Goal: Task Accomplishment & Management: Complete application form

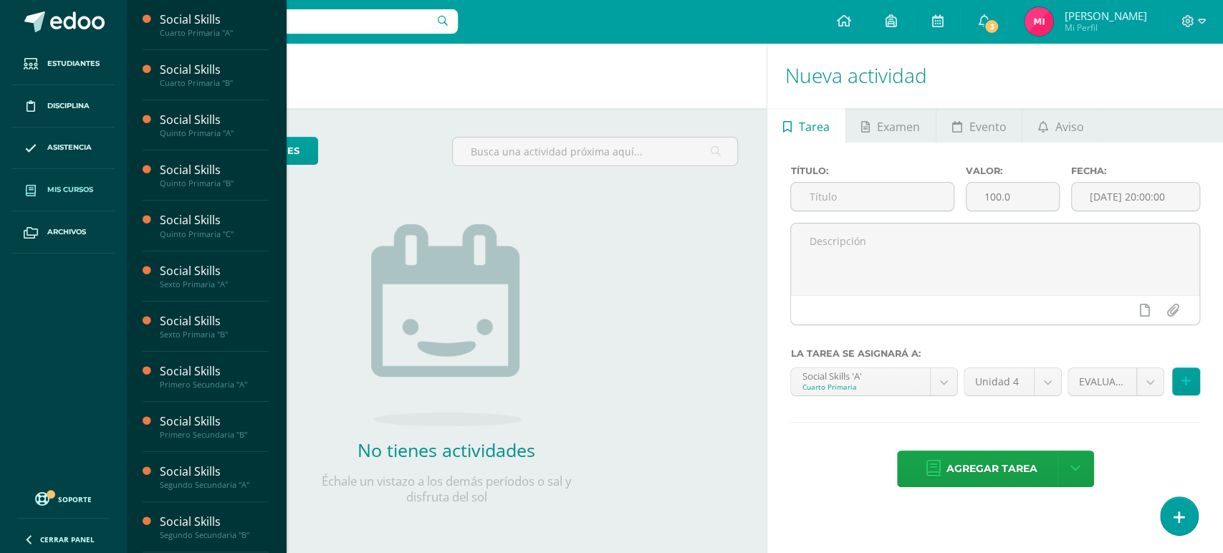
click at [92, 197] on link "Mis cursos" at bounding box center [62, 190] width 103 height 42
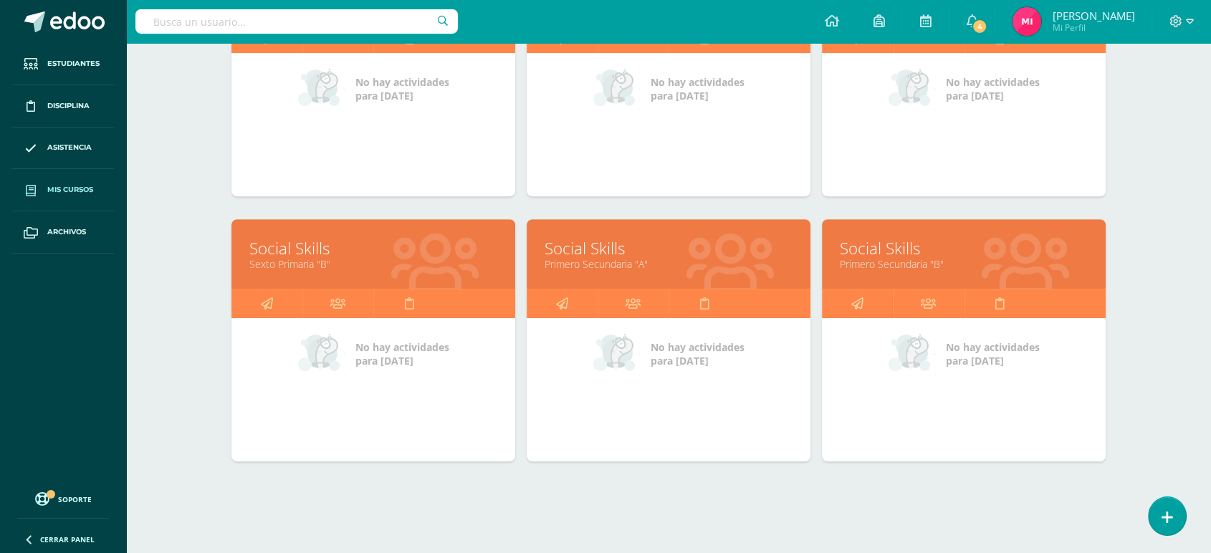
scroll to position [600, 0]
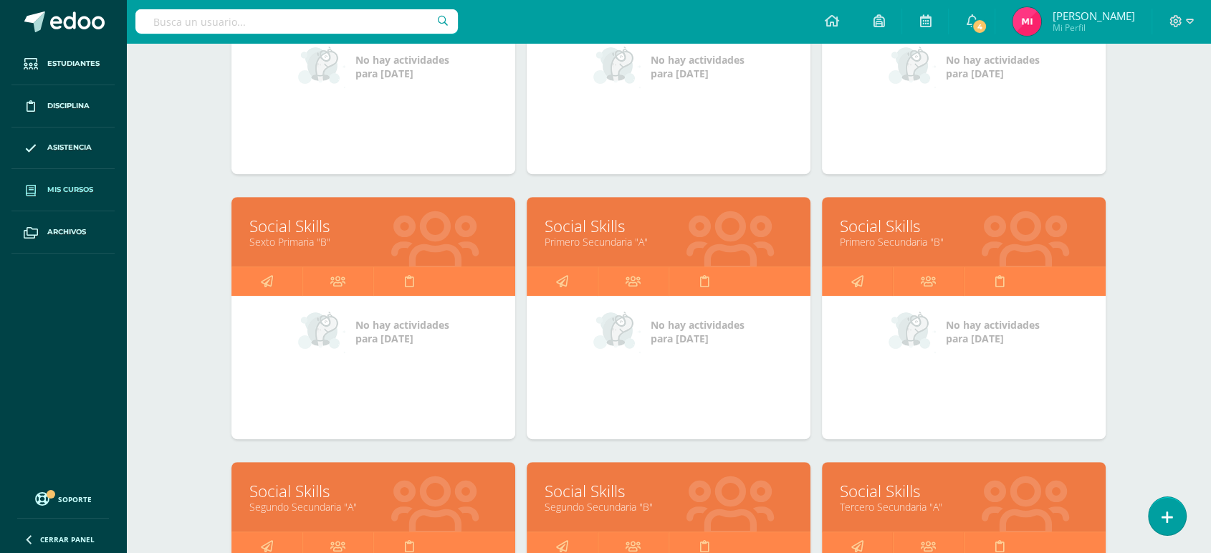
click at [595, 239] on link "Primero Secundaria "A"" at bounding box center [669, 242] width 248 height 14
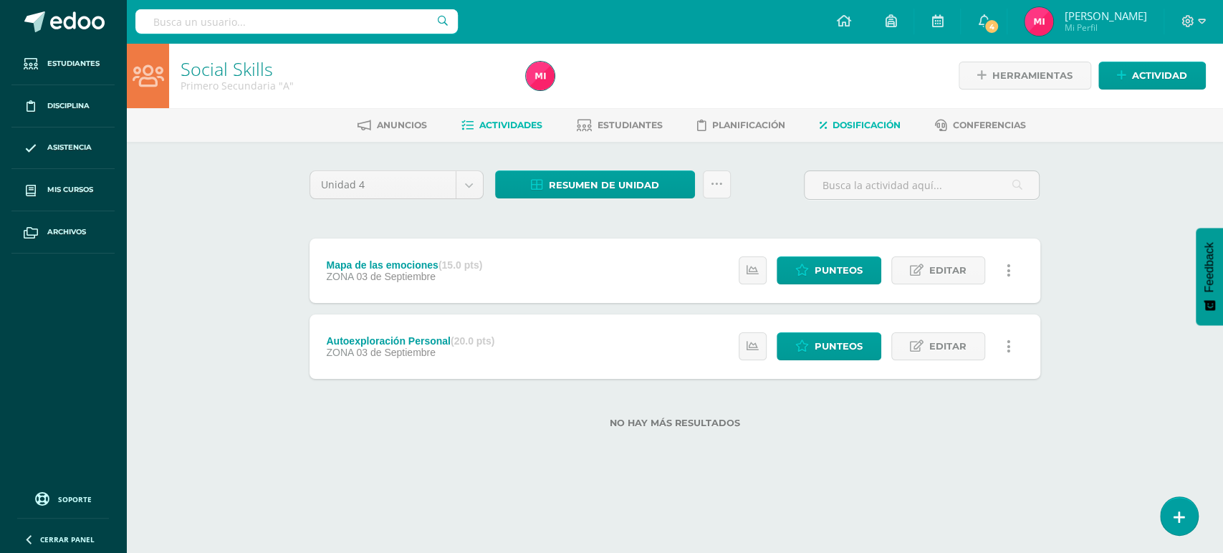
click at [848, 123] on span "Dosificación" at bounding box center [867, 125] width 68 height 11
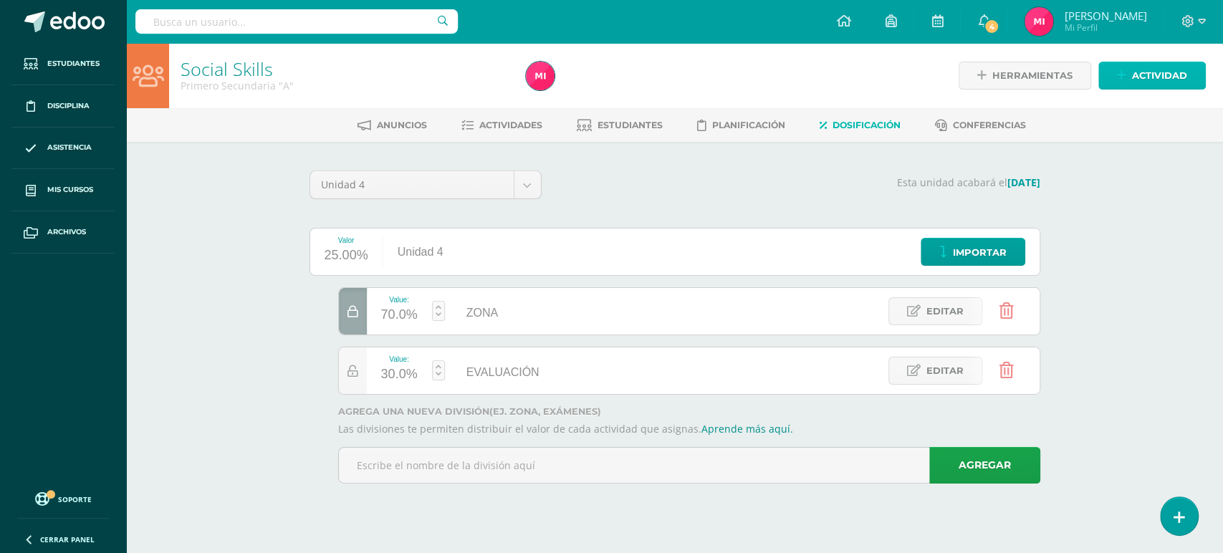
click at [1174, 80] on span "Actividad" at bounding box center [1159, 75] width 55 height 27
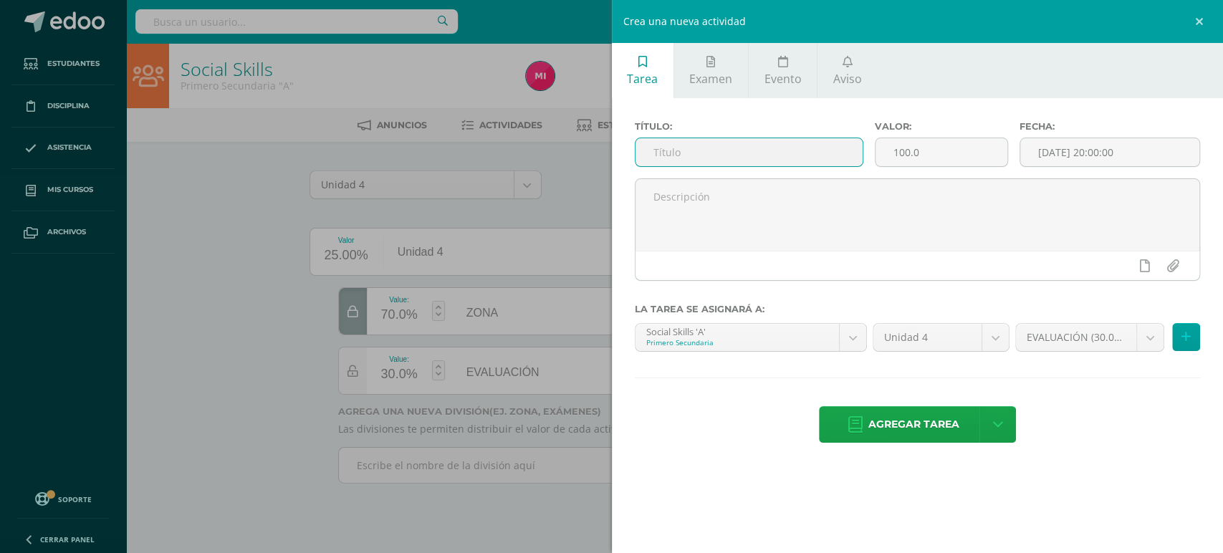
click at [719, 148] on input "text" at bounding box center [750, 152] width 228 height 28
type input "Buena Convivencia"
click at [950, 145] on input "100.0" at bounding box center [941, 152] width 131 height 28
type input "1"
type input "15"
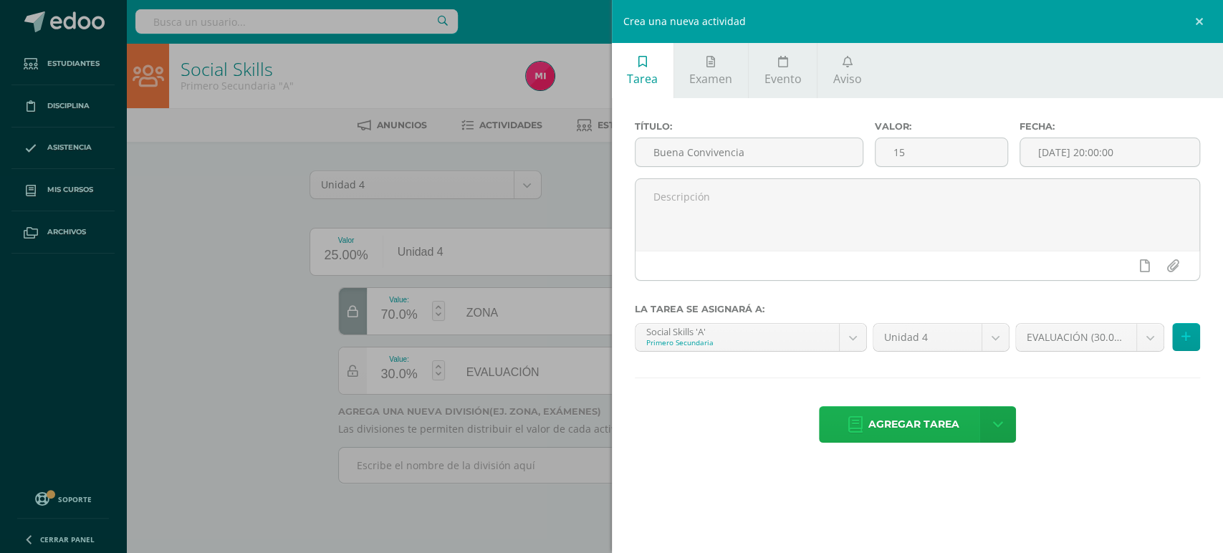
click at [904, 432] on span "Agregar tarea" at bounding box center [914, 424] width 91 height 35
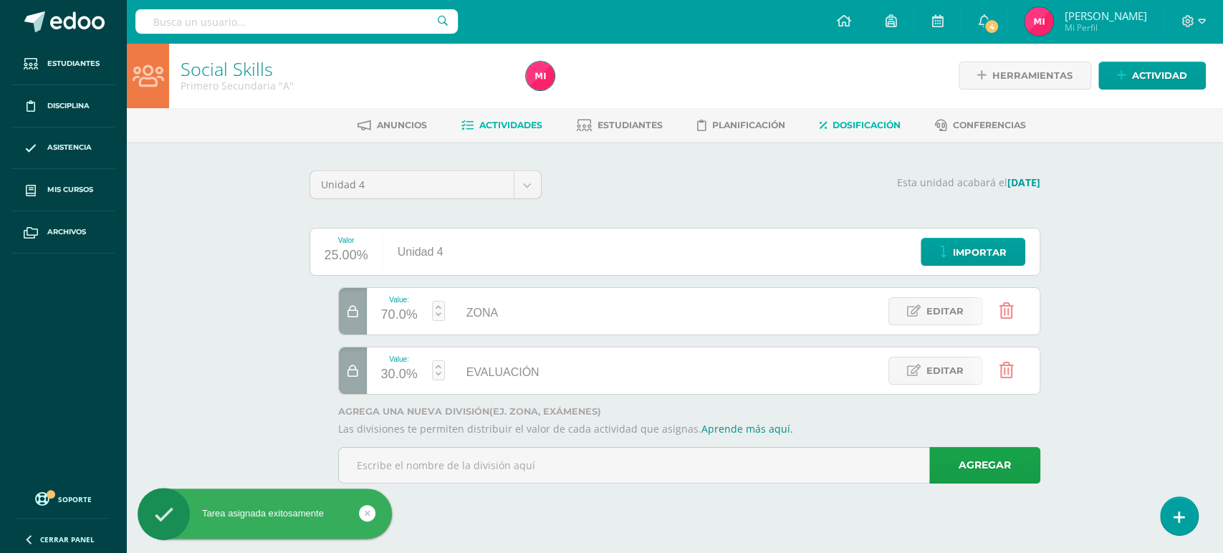
click at [513, 125] on span "Actividades" at bounding box center [510, 125] width 63 height 11
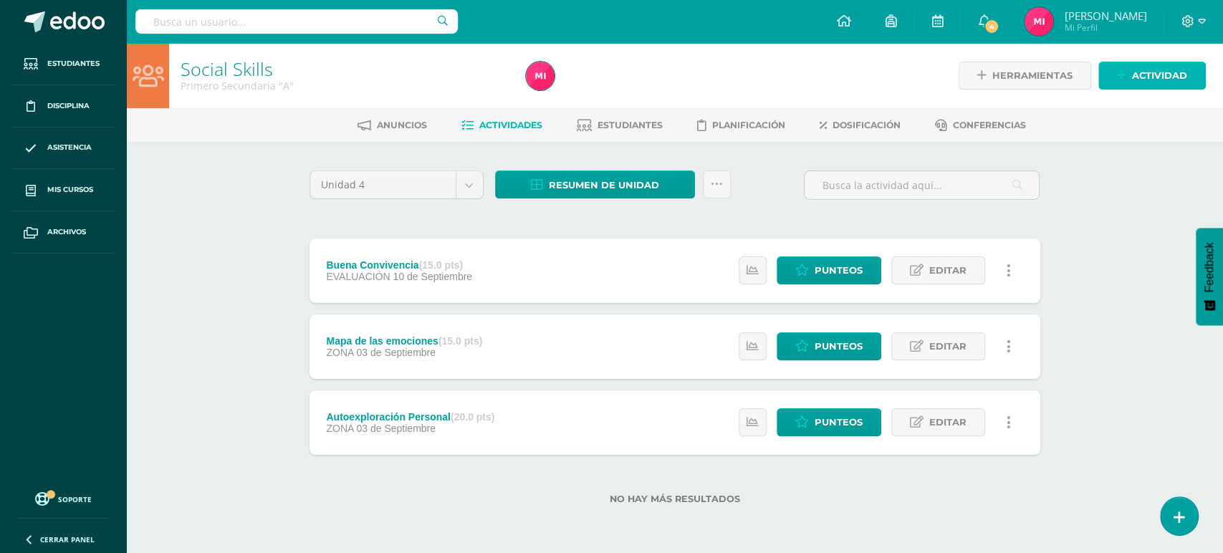
click at [1147, 76] on span "Actividad" at bounding box center [1159, 75] width 55 height 27
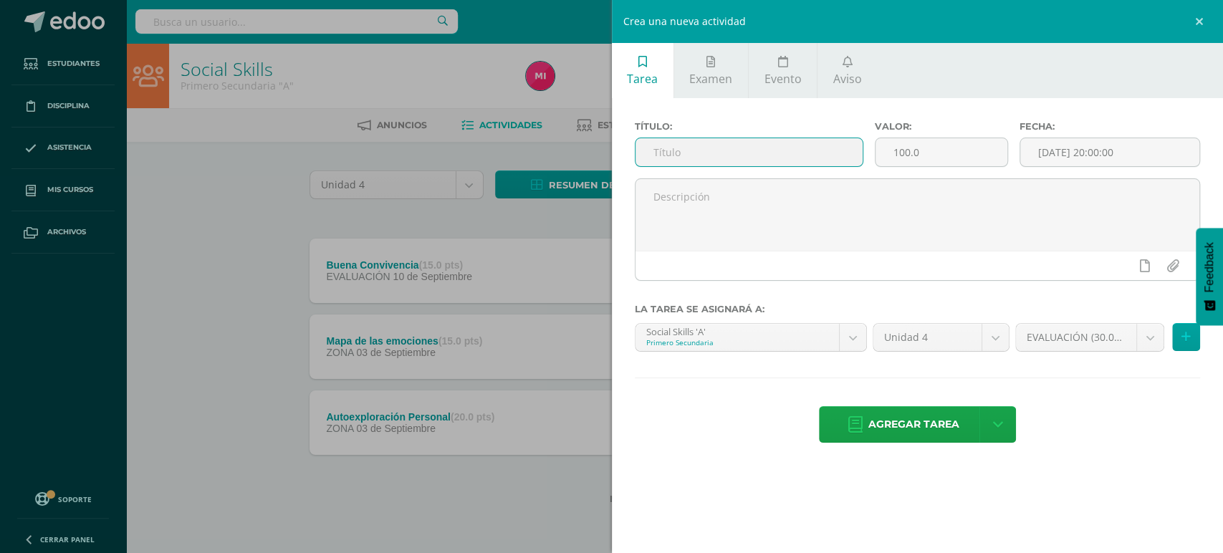
click at [803, 142] on input "text" at bounding box center [750, 152] width 228 height 28
type input "Simulacro MM Video Habilidades Sociales"
click at [924, 156] on input "100.0" at bounding box center [941, 152] width 131 height 28
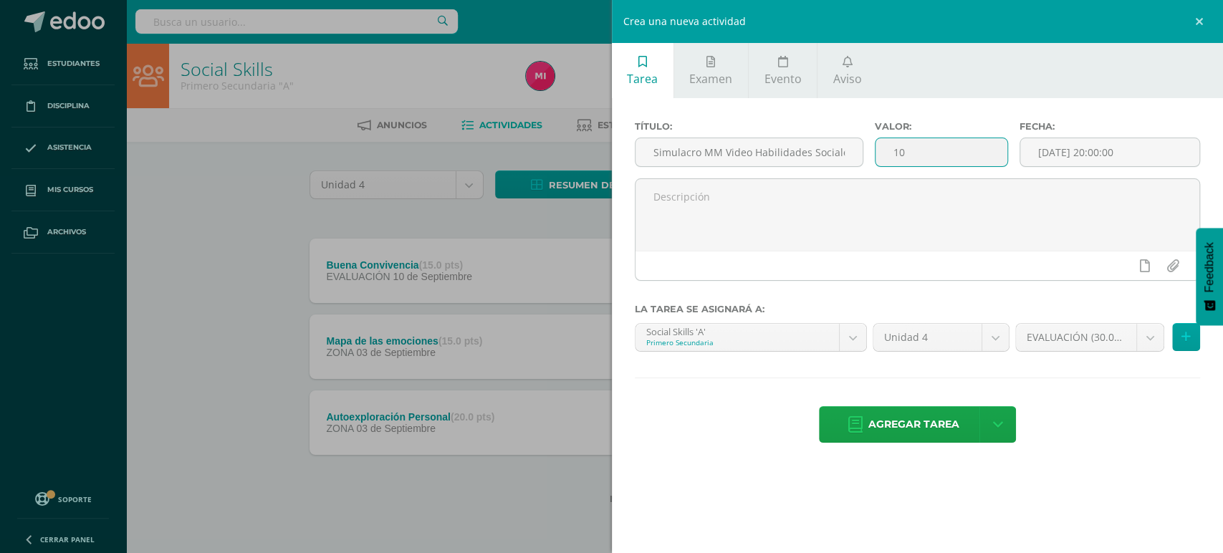
type input "1"
type input "20"
click at [904, 423] on span "Agregar tarea" at bounding box center [914, 424] width 91 height 35
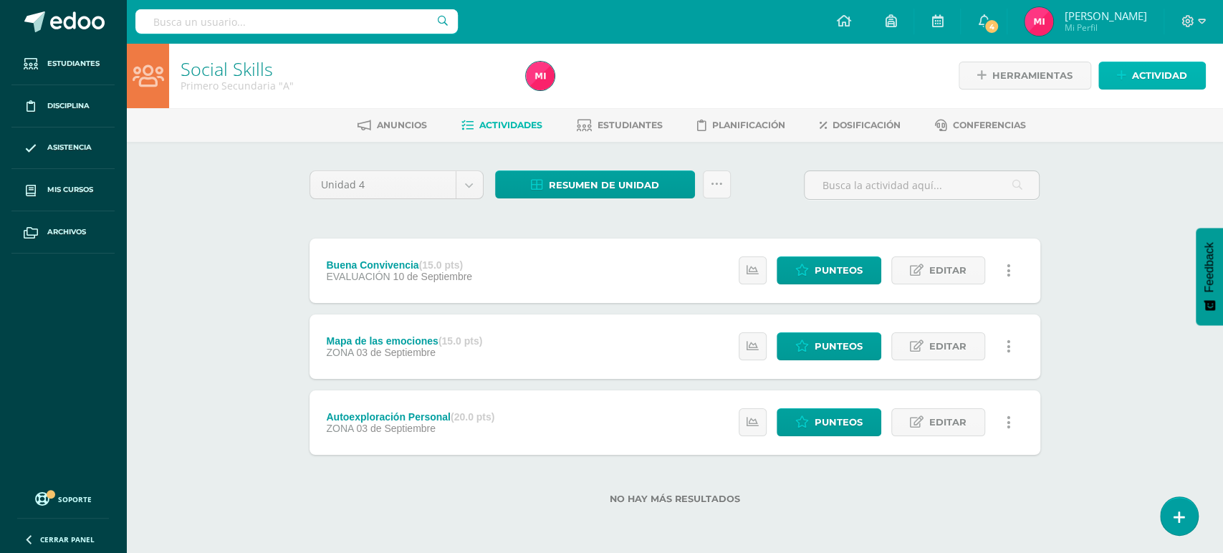
click at [1178, 77] on span "Actividad" at bounding box center [1159, 75] width 55 height 27
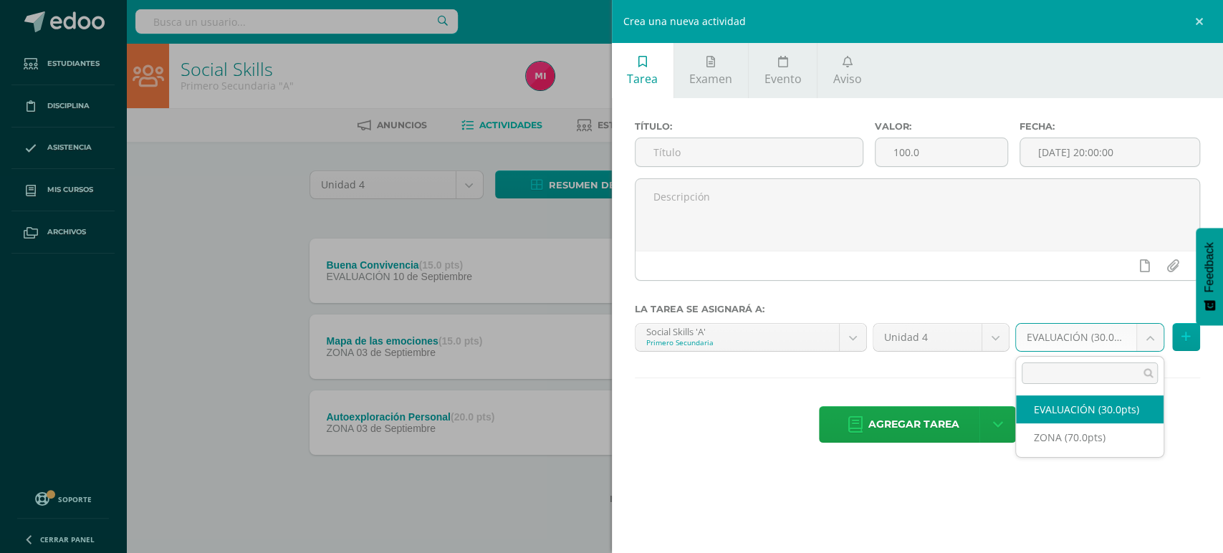
click at [1158, 338] on body "Estudiantes Disciplina Asistencia Mis cursos Archivos Soporte Centro de ayuda Ú…" at bounding box center [611, 275] width 1223 height 550
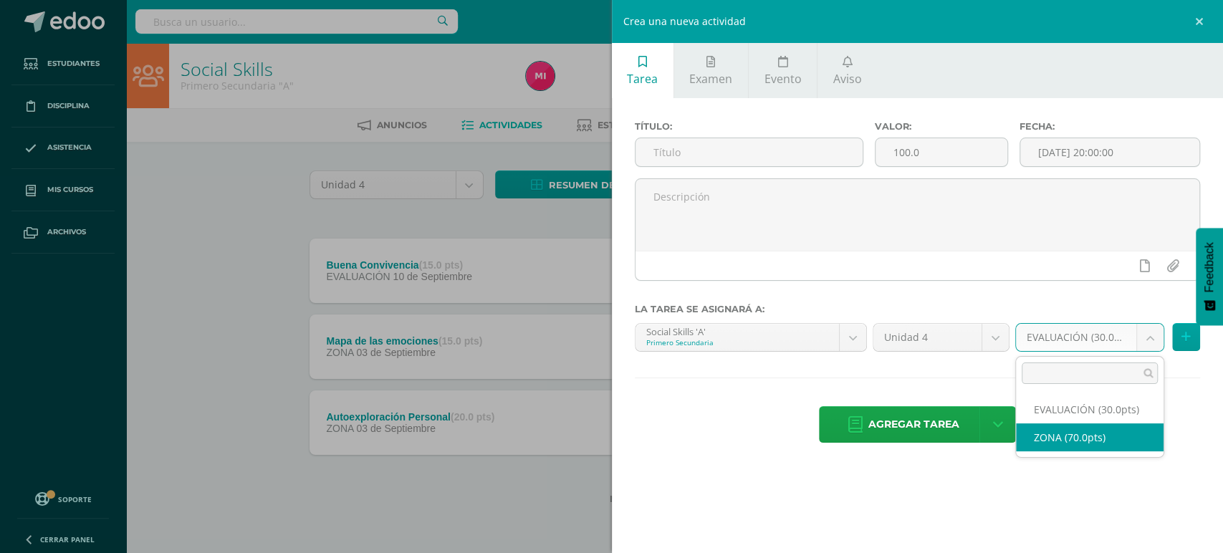
select select "47809"
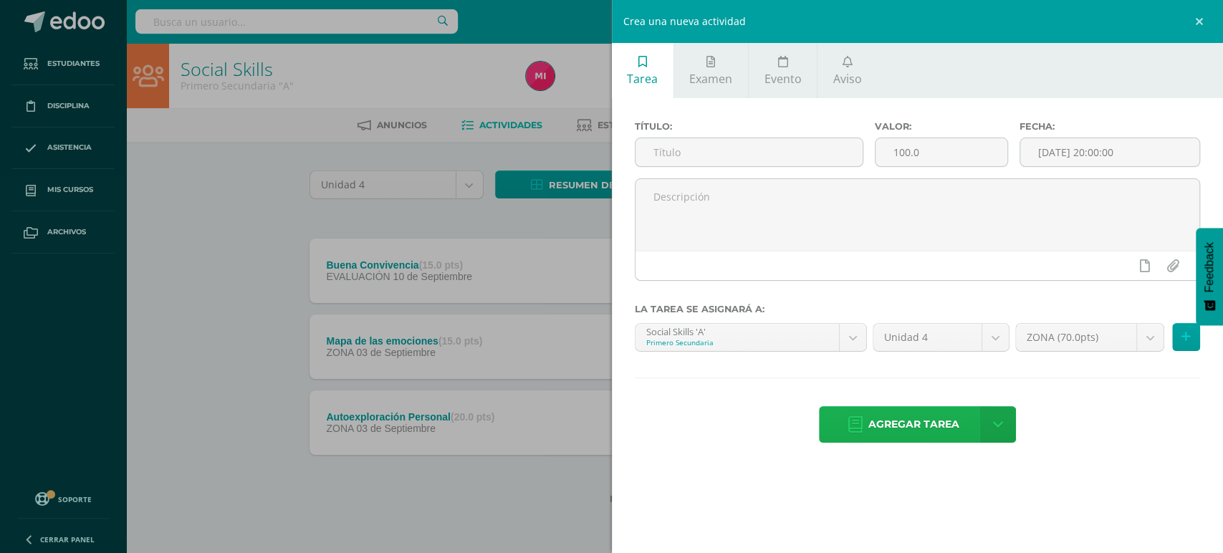
click at [923, 425] on span "Agregar tarea" at bounding box center [914, 424] width 91 height 35
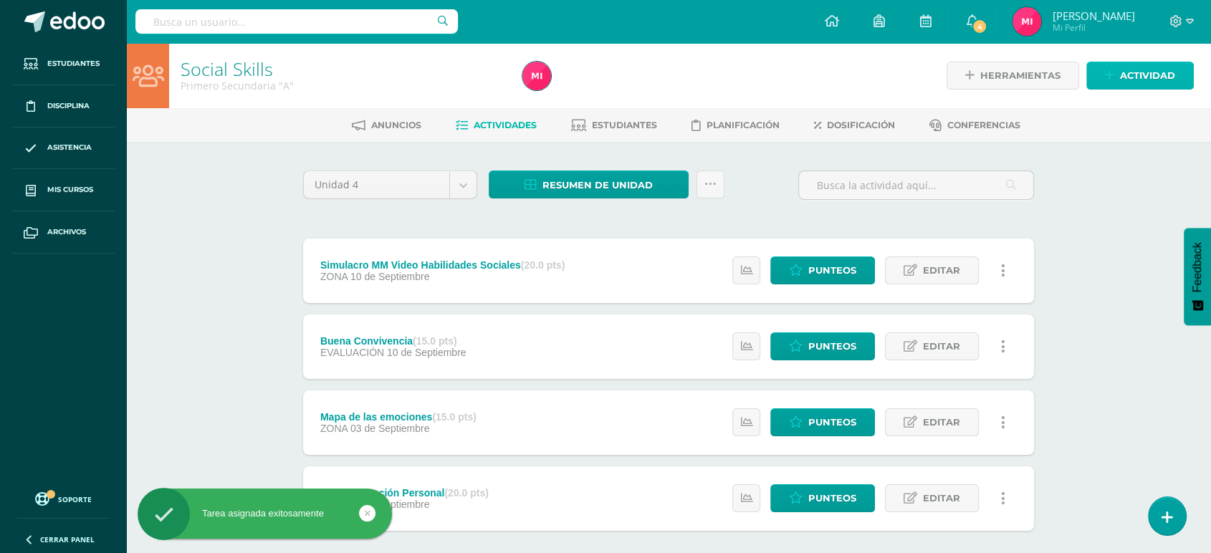
click at [1154, 78] on span "Actividad" at bounding box center [1147, 75] width 55 height 27
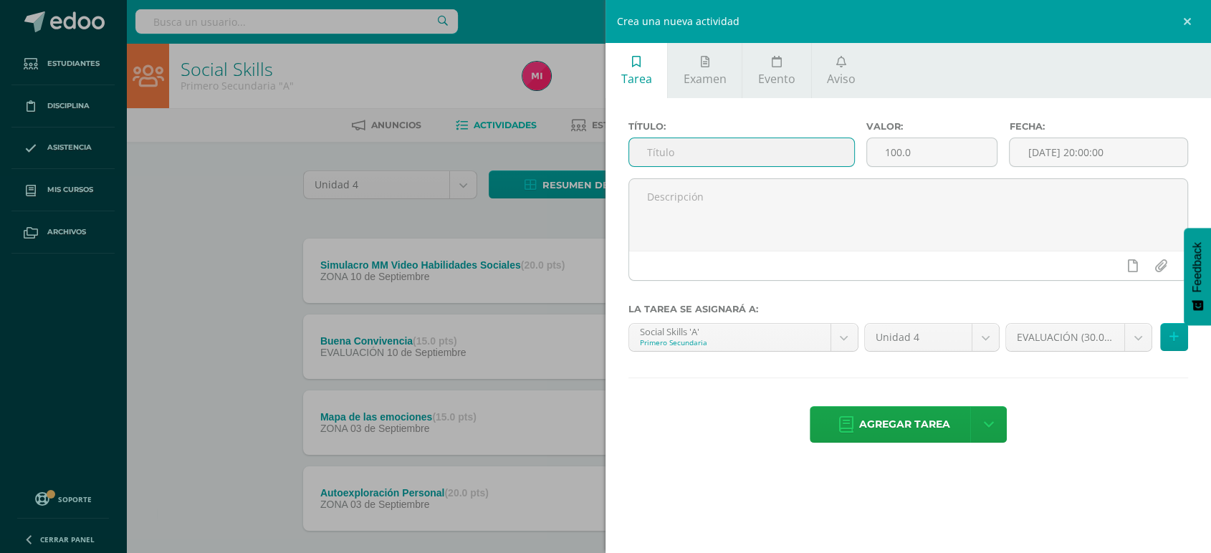
click at [794, 165] on input "text" at bounding box center [741, 152] width 225 height 28
type input "Evaluación"
click at [953, 153] on input "100.0" at bounding box center [932, 152] width 130 height 28
type input "1"
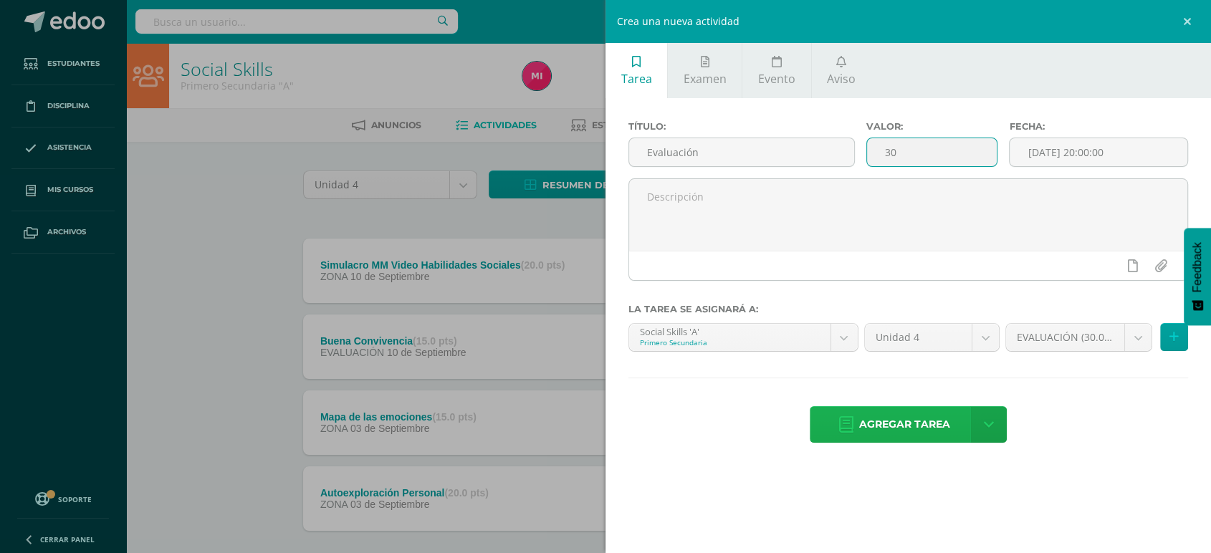
type input "30"
click at [902, 429] on span "Agregar tarea" at bounding box center [904, 424] width 91 height 35
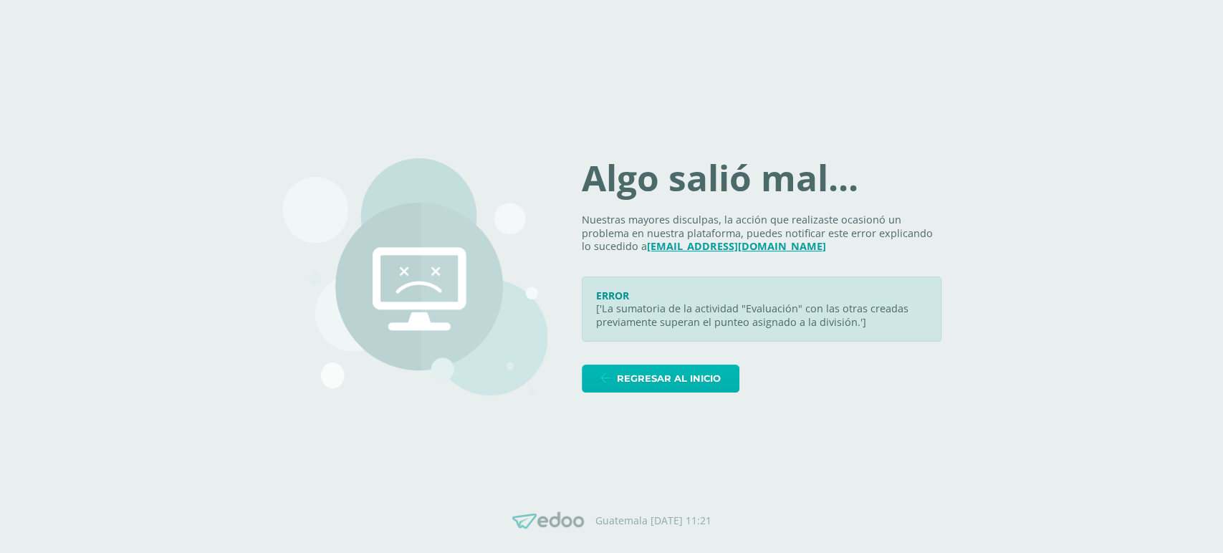
click at [721, 375] on span "Regresar al inicio" at bounding box center [669, 378] width 104 height 27
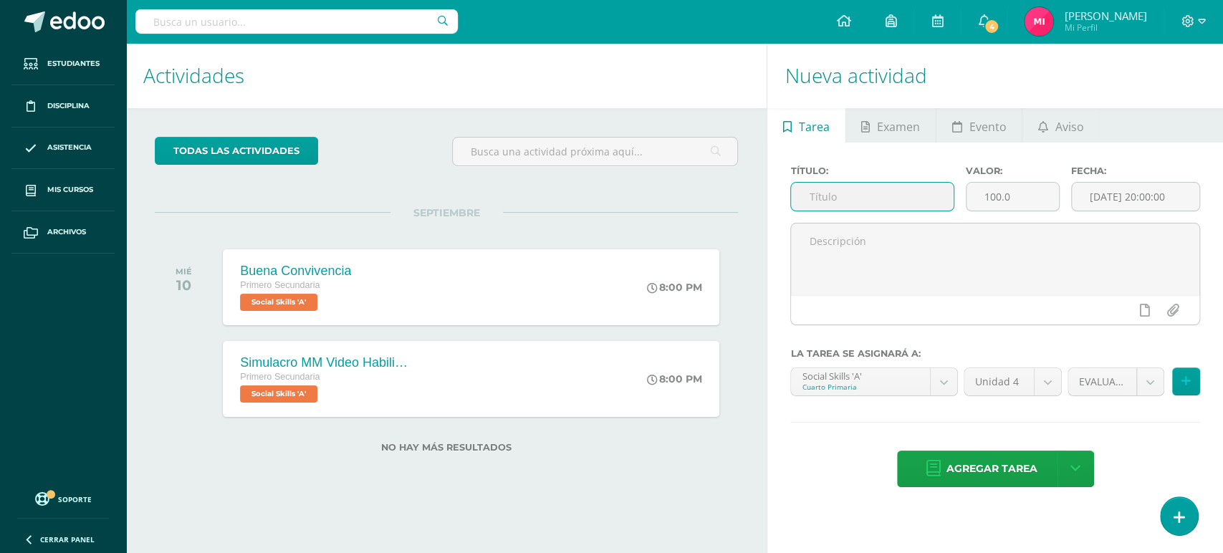
click at [912, 185] on input "text" at bounding box center [872, 197] width 163 height 28
type input "e"
type input "Evaluación"
click at [985, 203] on input "100.0" at bounding box center [1013, 197] width 92 height 28
type input "301"
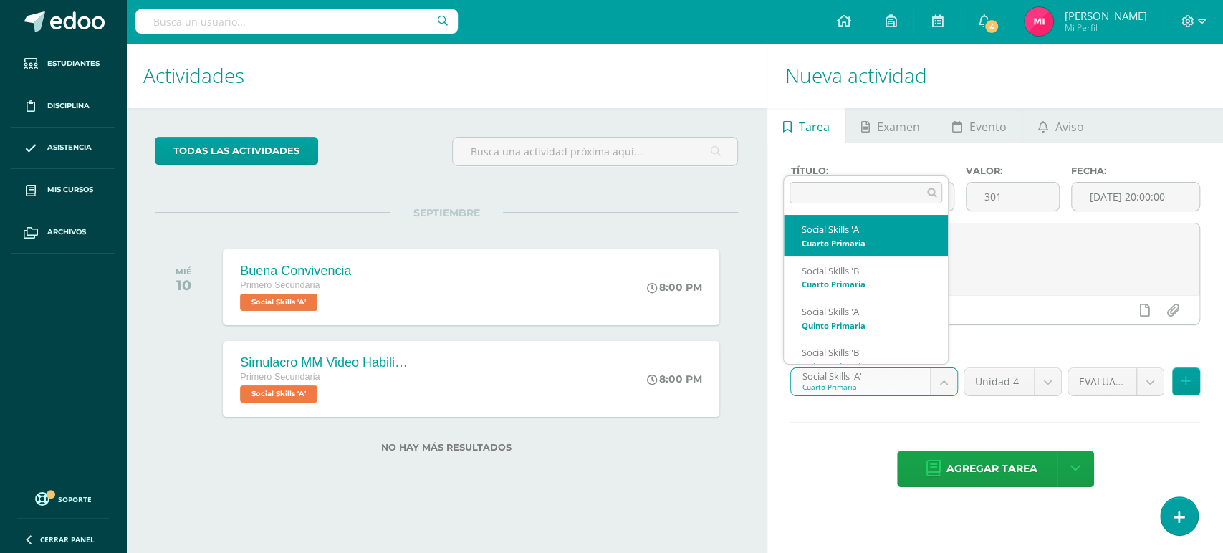
click at [949, 384] on body "Estudiantes Disciplina Asistencia Mis cursos Archivos Soporte Centro de ayuda Ú…" at bounding box center [611, 276] width 1223 height 553
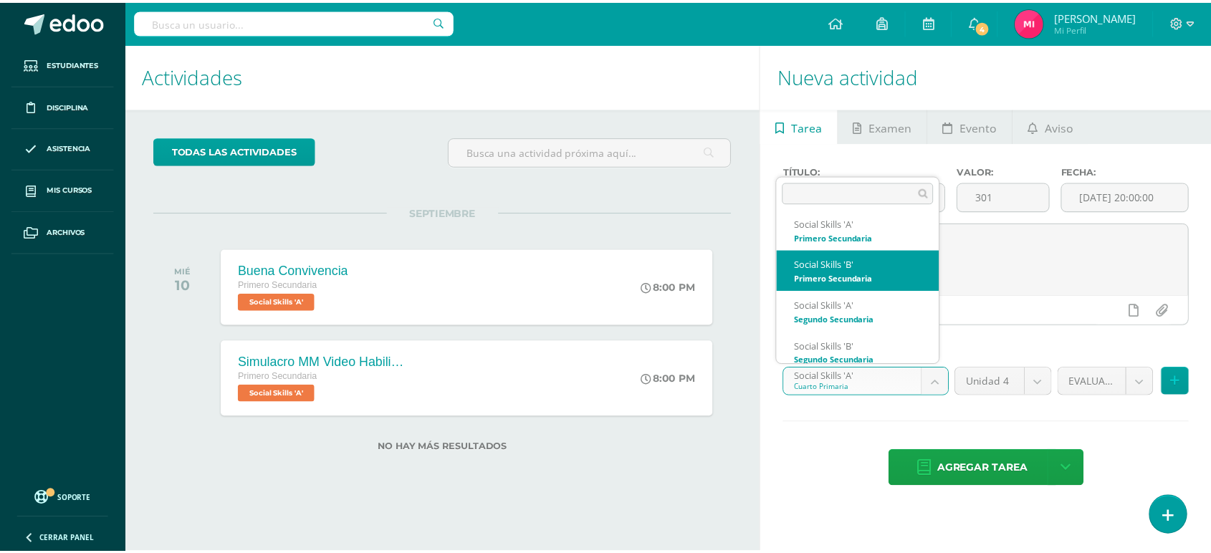
scroll to position [292, 0]
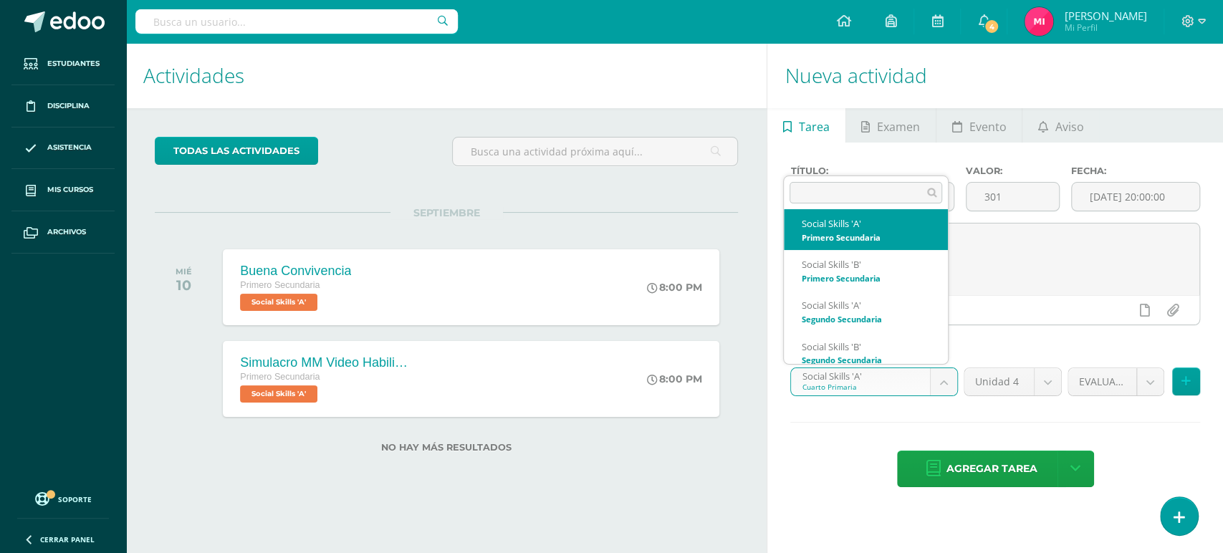
select select "31150"
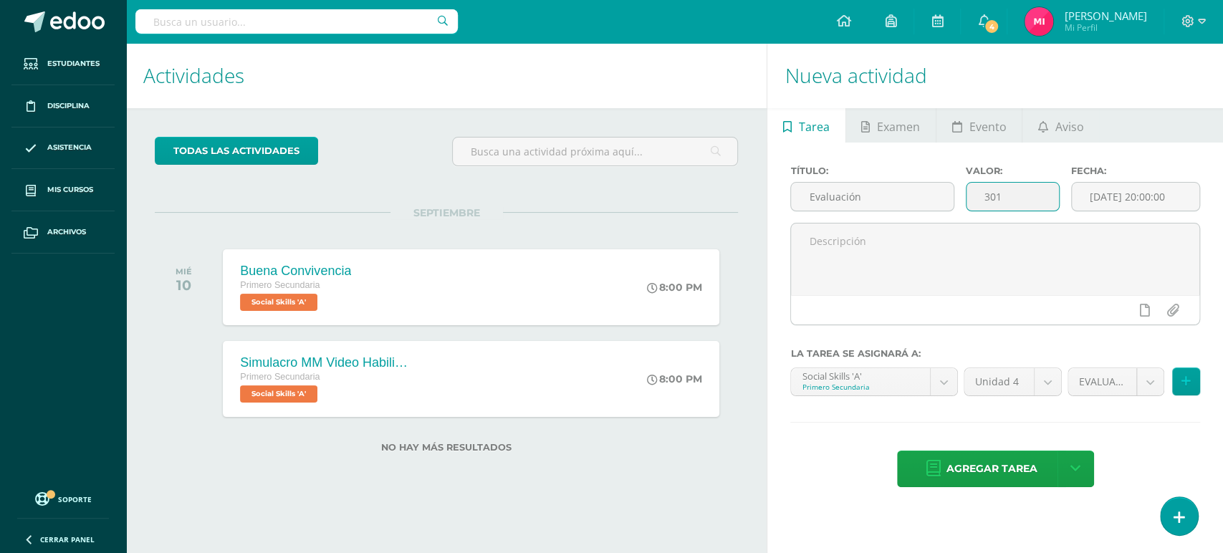
click at [1026, 198] on input "301" at bounding box center [1013, 197] width 92 height 28
type input "30"
click at [947, 474] on span "Agregar tarea" at bounding box center [992, 468] width 91 height 35
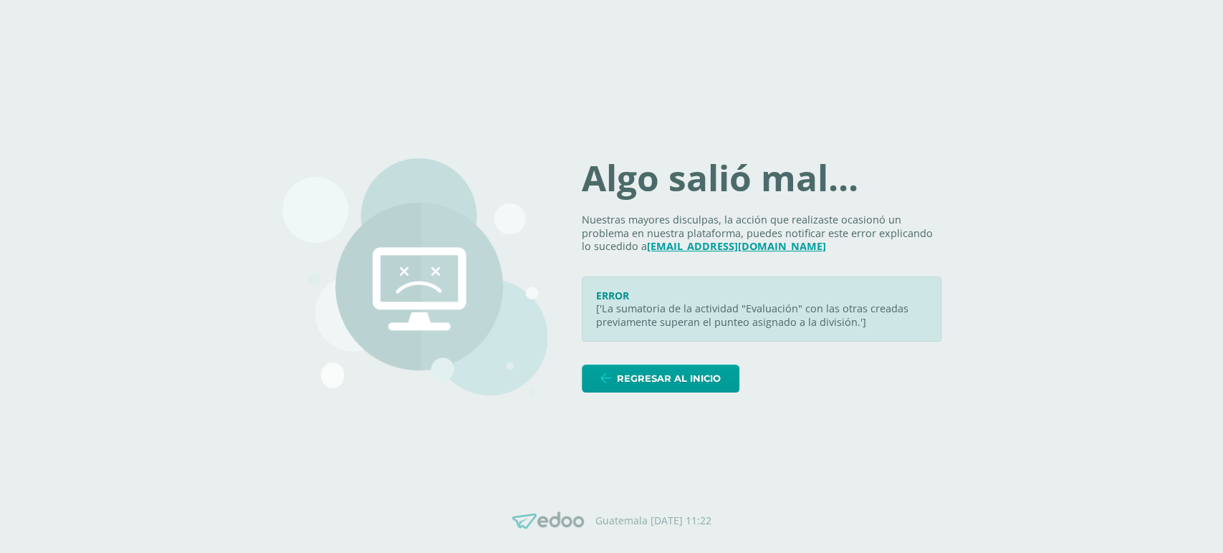
click at [670, 393] on div "Algo salió mal... Nuestras mayores disculpas, la acción que realizaste ocasionó…" at bounding box center [611, 277] width 659 height 306
click at [672, 382] on span "Regresar al inicio" at bounding box center [669, 378] width 104 height 27
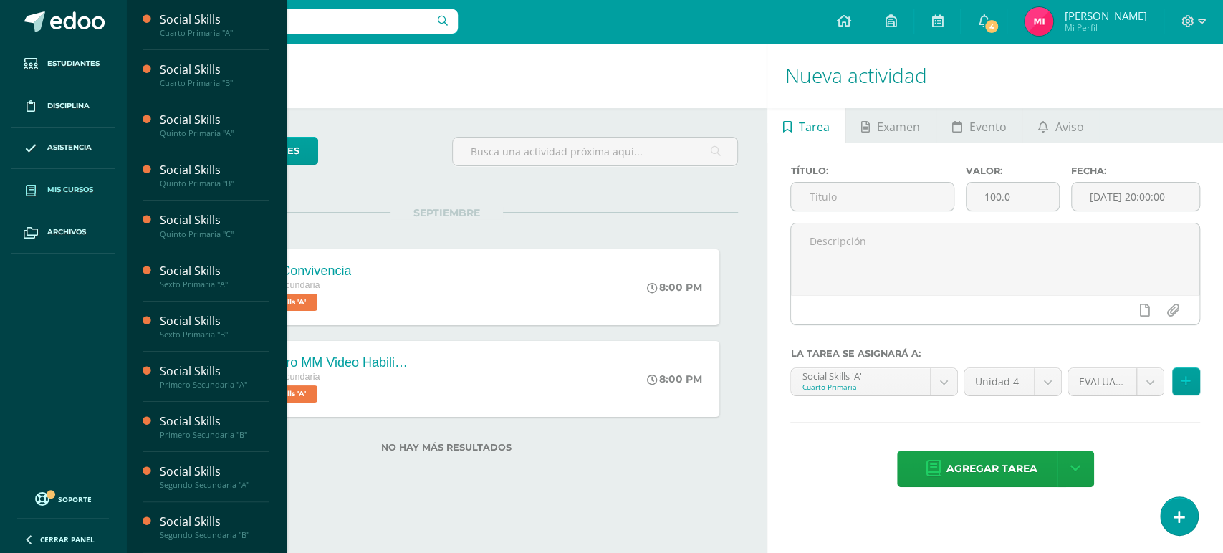
click at [72, 193] on span "Mis cursos" at bounding box center [70, 189] width 46 height 11
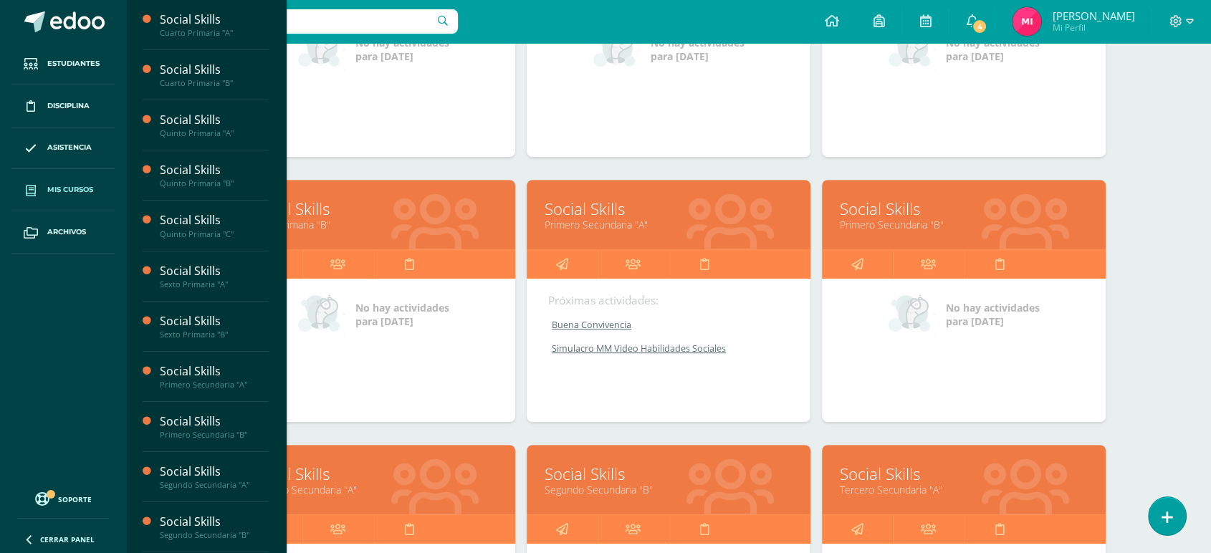
scroll to position [624, 0]
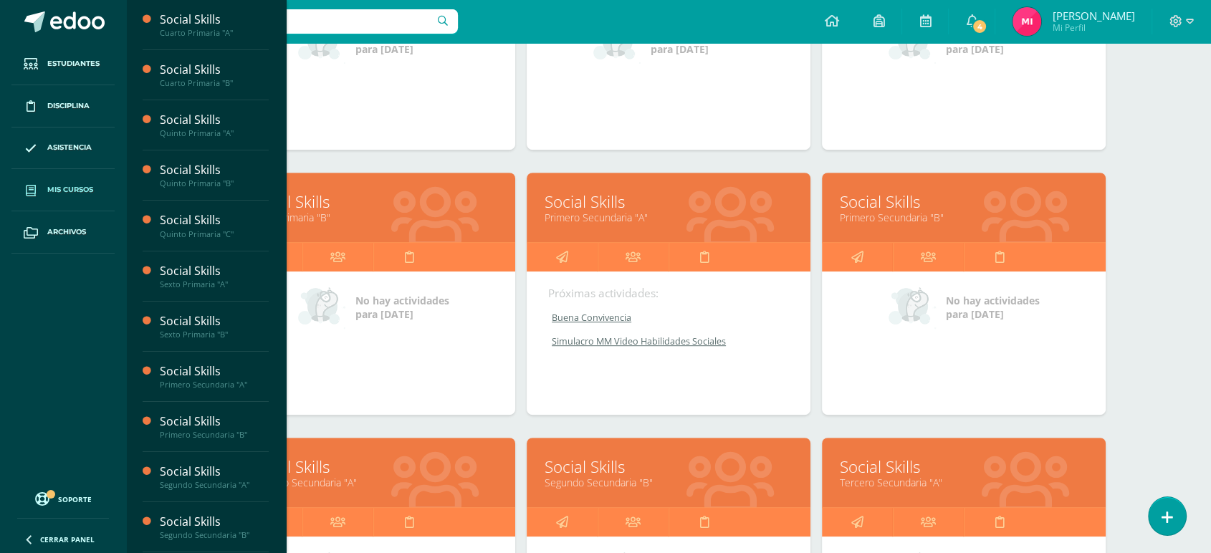
click at [591, 201] on link "Social Skills" at bounding box center [669, 202] width 248 height 22
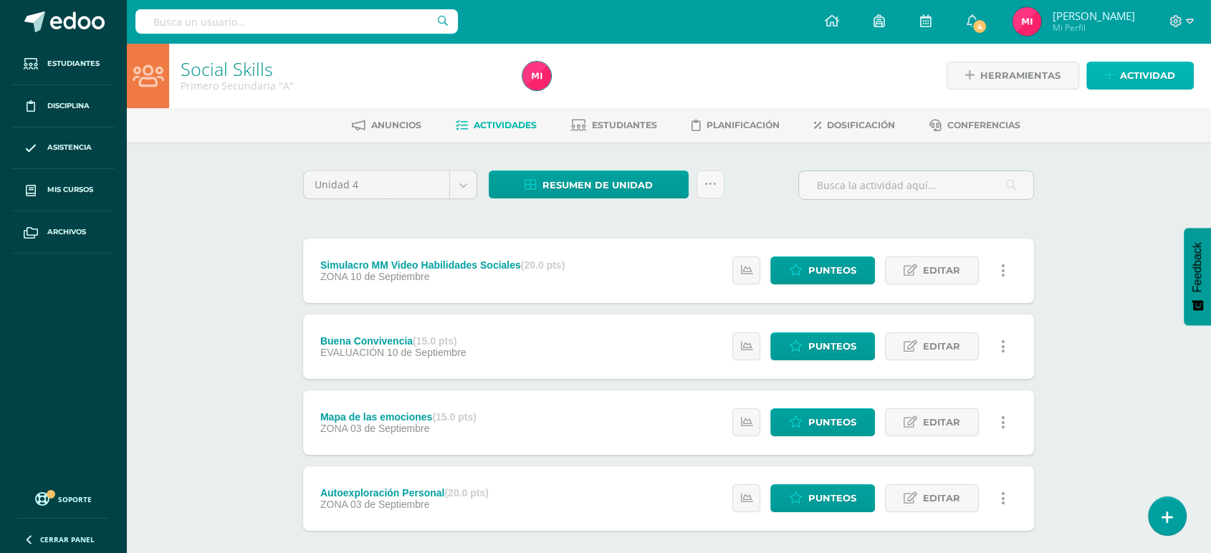
click at [1125, 78] on span "Actividad" at bounding box center [1147, 75] width 55 height 27
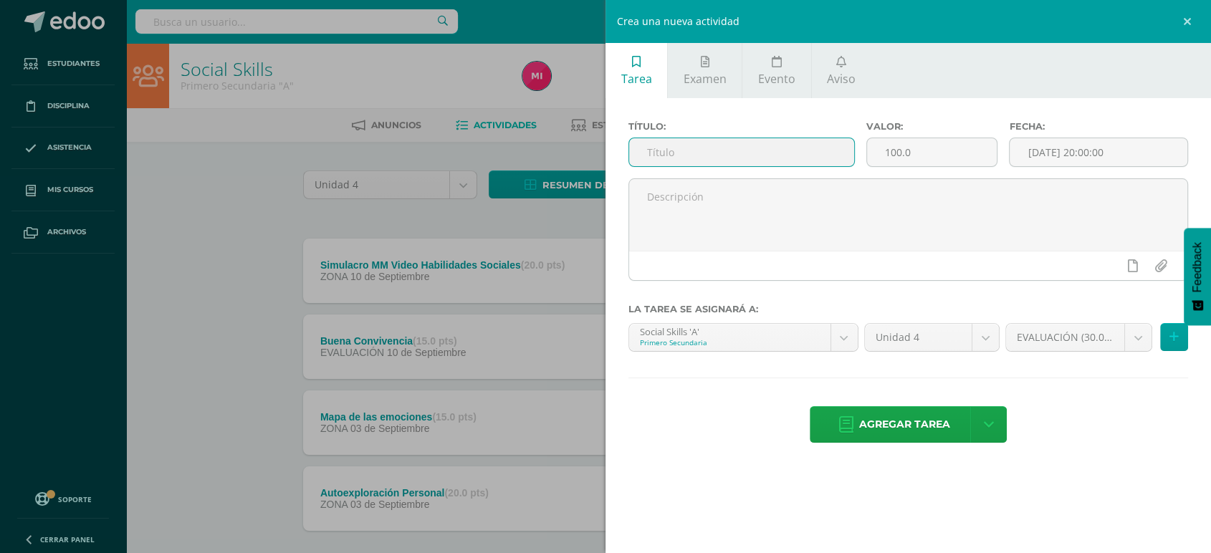
click at [810, 159] on input "text" at bounding box center [741, 152] width 225 height 28
type input "e"
type input "Evaluación"
click at [955, 143] on input "100.0" at bounding box center [932, 152] width 130 height 28
type input "1"
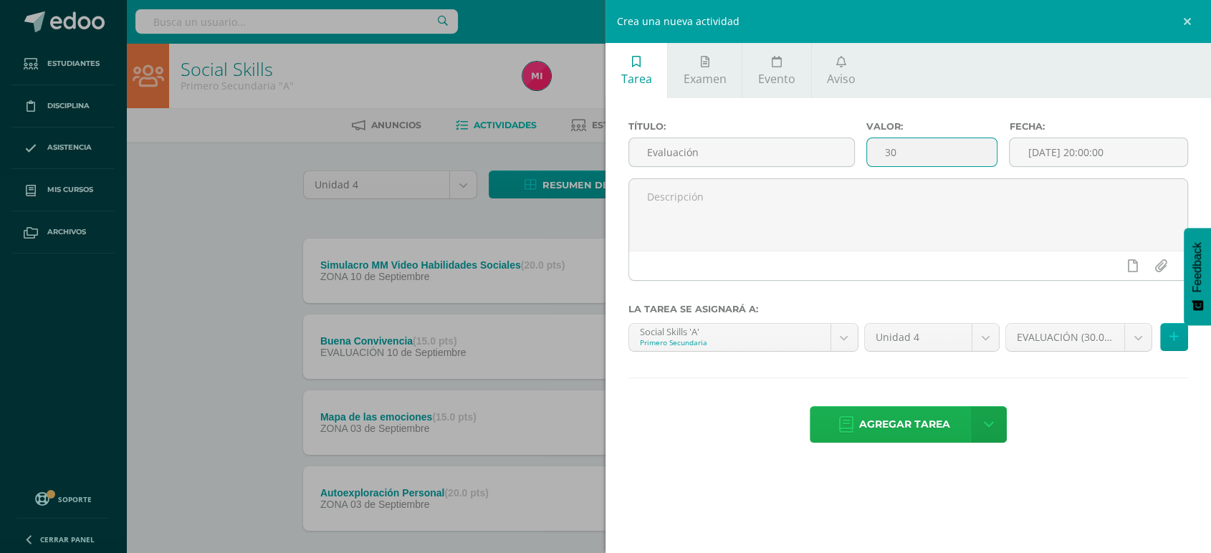
type input "30"
click at [887, 432] on span "Agregar tarea" at bounding box center [904, 424] width 91 height 35
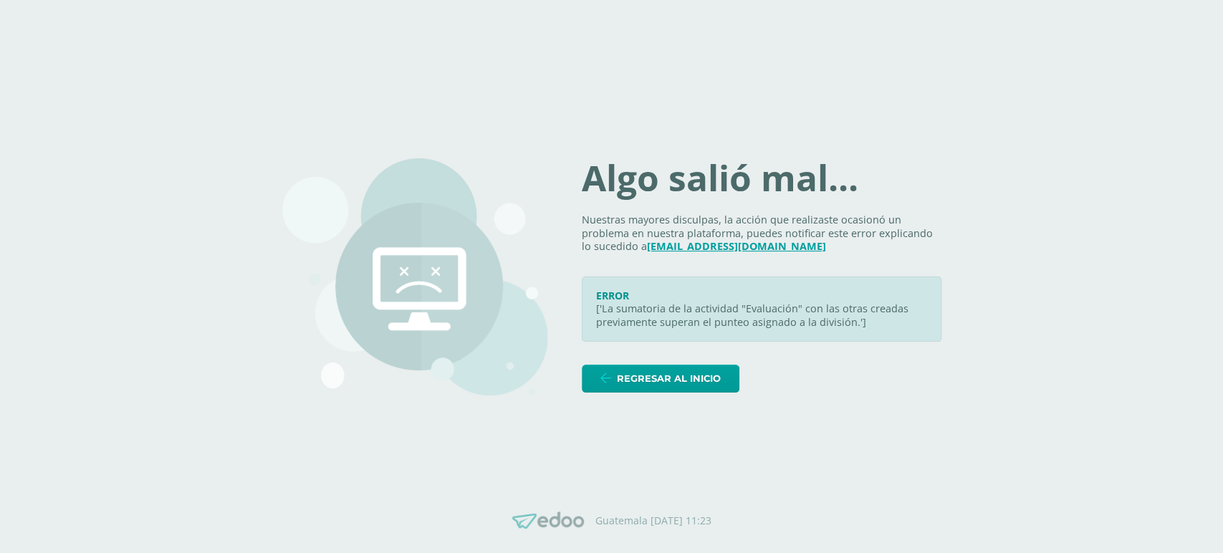
click at [700, 363] on div "Algo salió mal... Nuestras mayores disculpas, la acción que realizaste ocasionó…" at bounding box center [762, 276] width 360 height 231
click at [700, 373] on span "Regresar al inicio" at bounding box center [669, 378] width 104 height 27
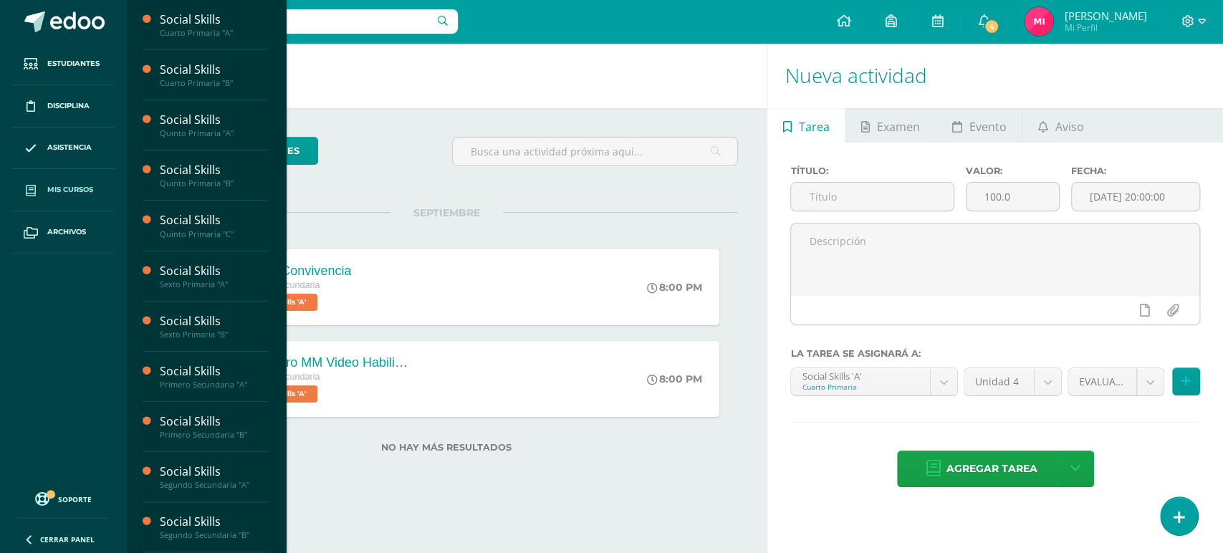
click at [80, 195] on span "Mis cursos" at bounding box center [70, 189] width 46 height 11
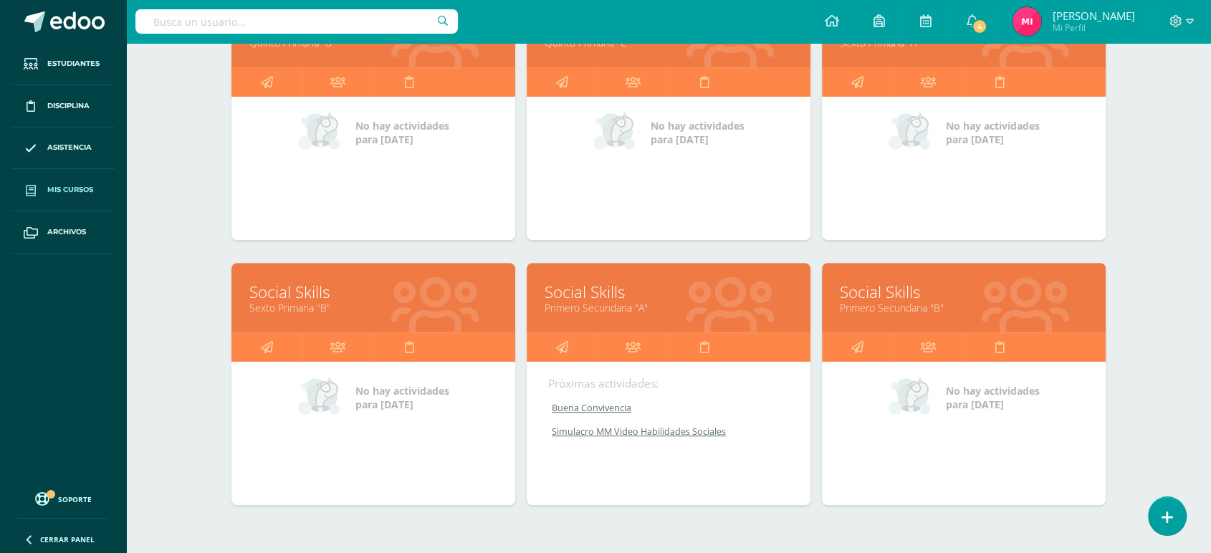
scroll to position [600, 0]
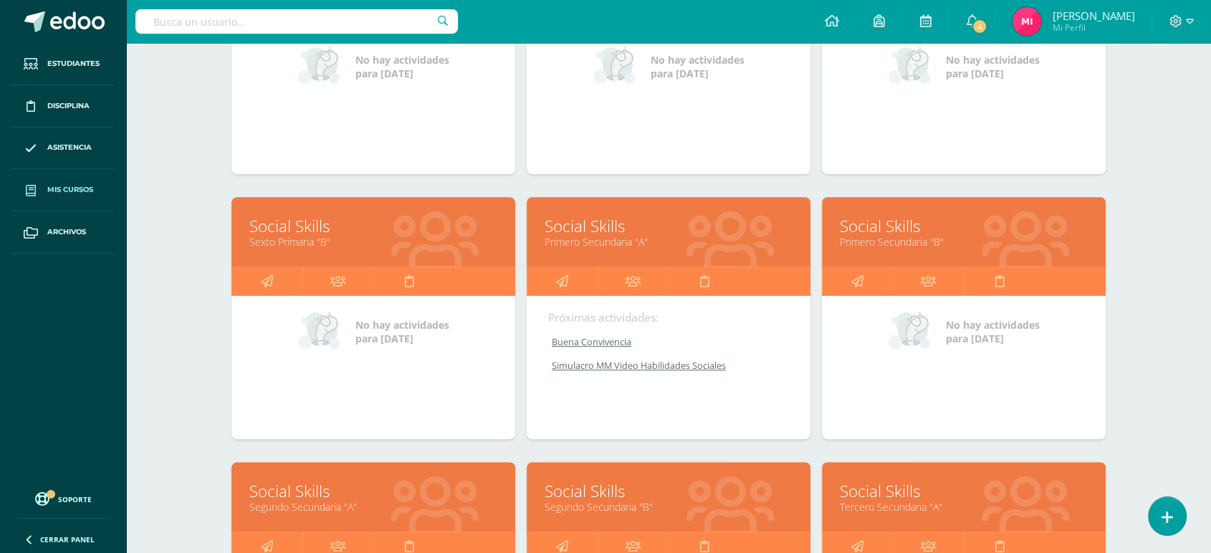
click at [567, 240] on link "Primero Secundaria "A"" at bounding box center [669, 242] width 248 height 14
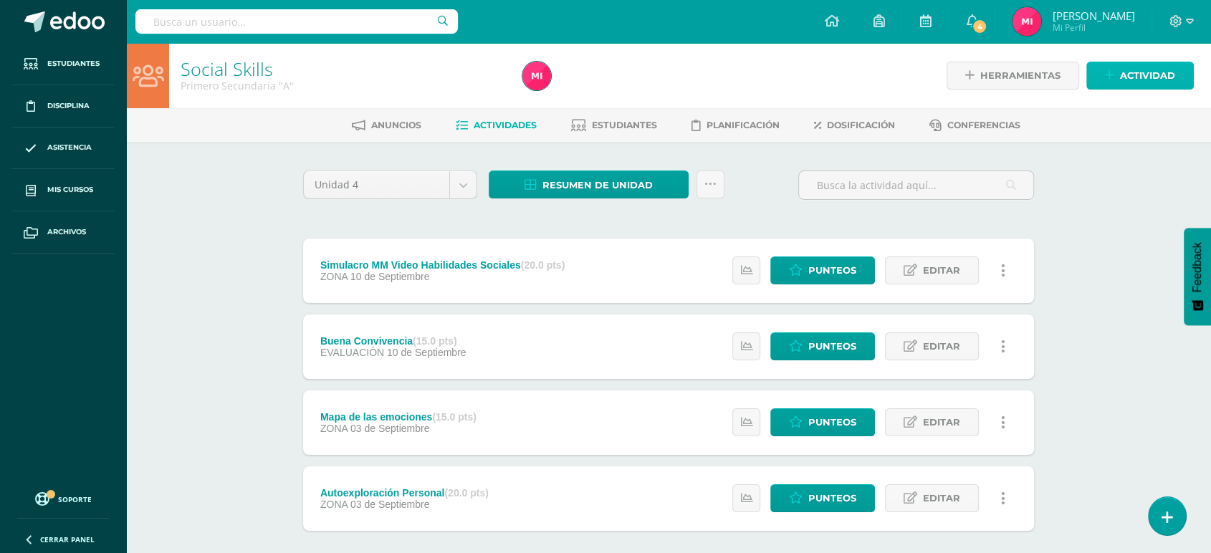
click at [1102, 83] on link "Actividad" at bounding box center [1139, 76] width 107 height 28
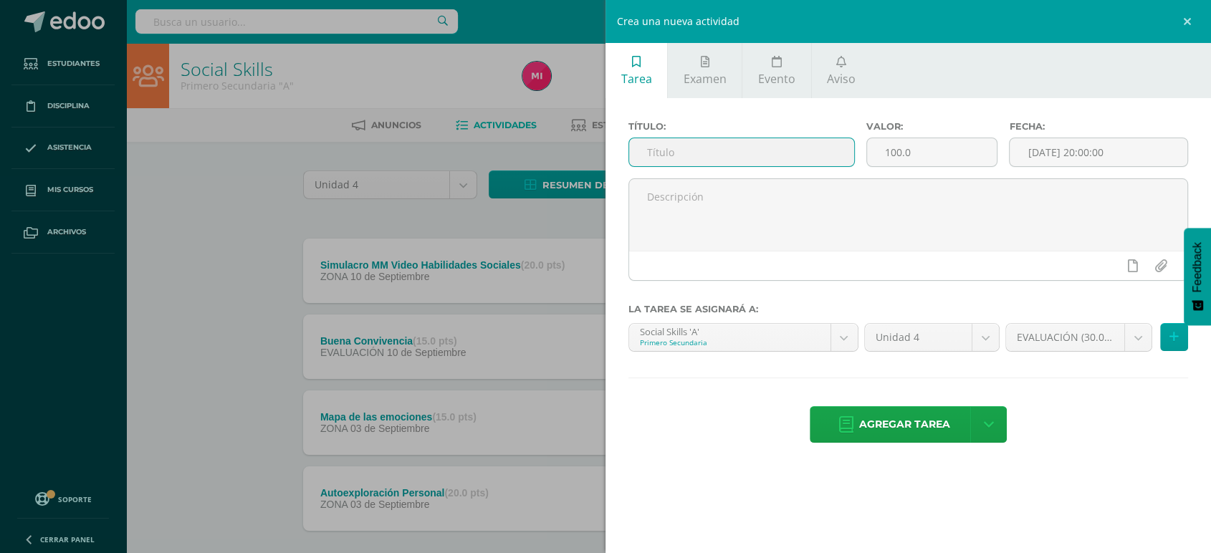
click at [717, 153] on input "text" at bounding box center [741, 152] width 225 height 28
click at [719, 88] on link "Examen" at bounding box center [705, 70] width 74 height 55
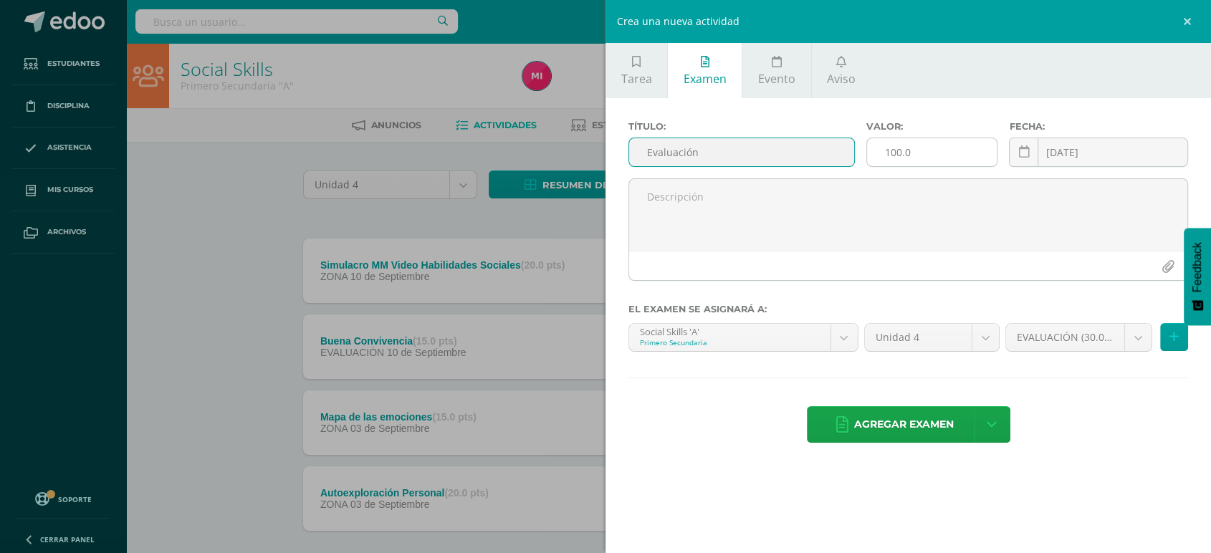
type input "Evaluación"
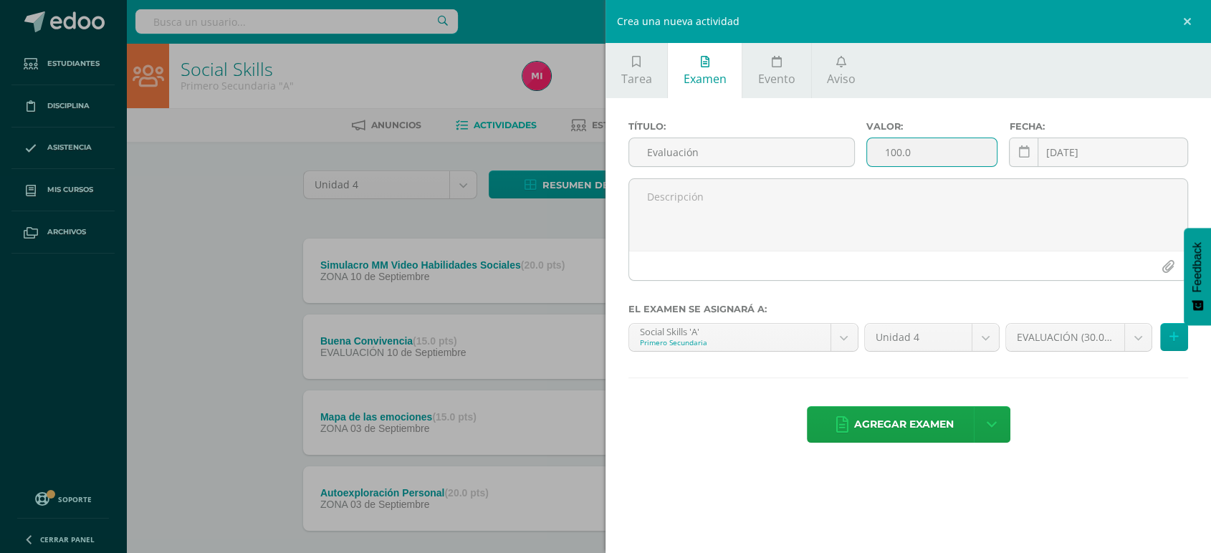
click at [916, 159] on input "100.0" at bounding box center [932, 152] width 130 height 28
type input "1"
type input "30"
click at [923, 429] on span "Agregar examen" at bounding box center [904, 424] width 100 height 35
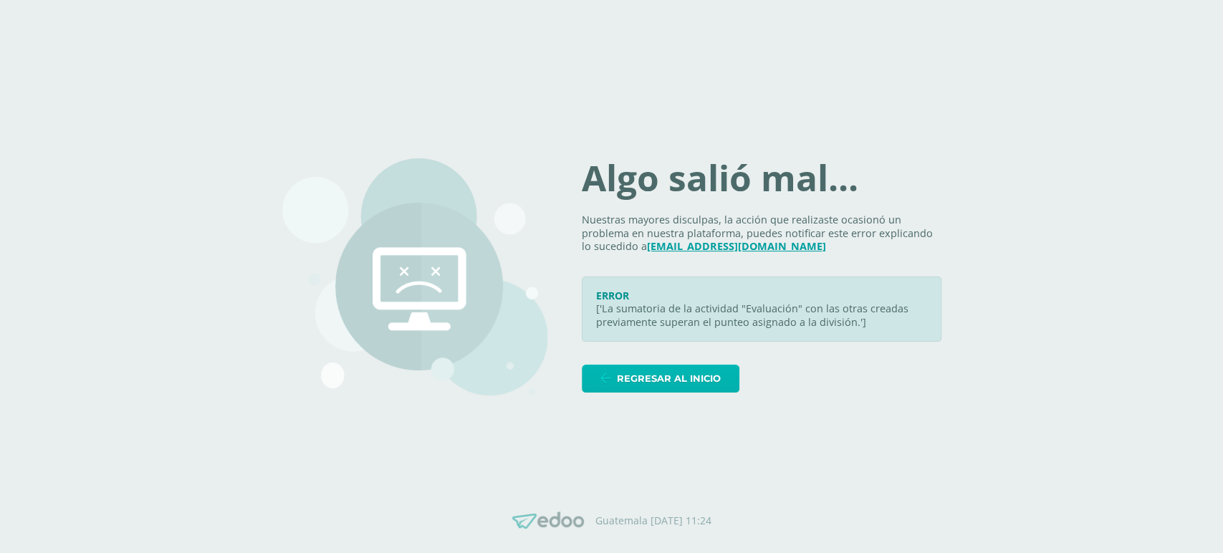
click at [698, 379] on span "Regresar al inicio" at bounding box center [669, 378] width 104 height 27
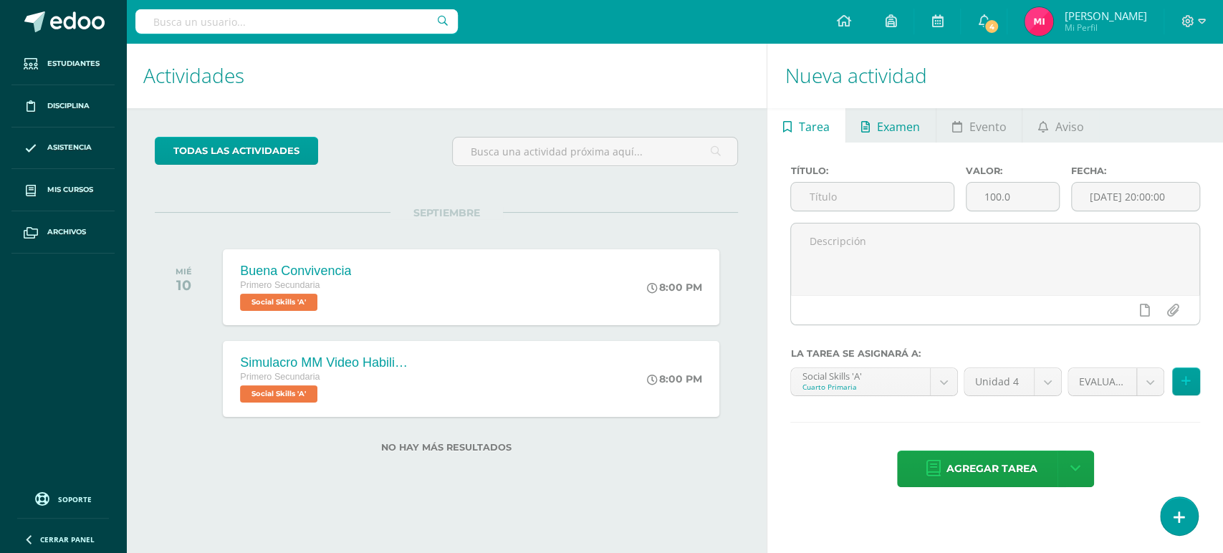
click at [900, 131] on span "Examen" at bounding box center [898, 127] width 43 height 34
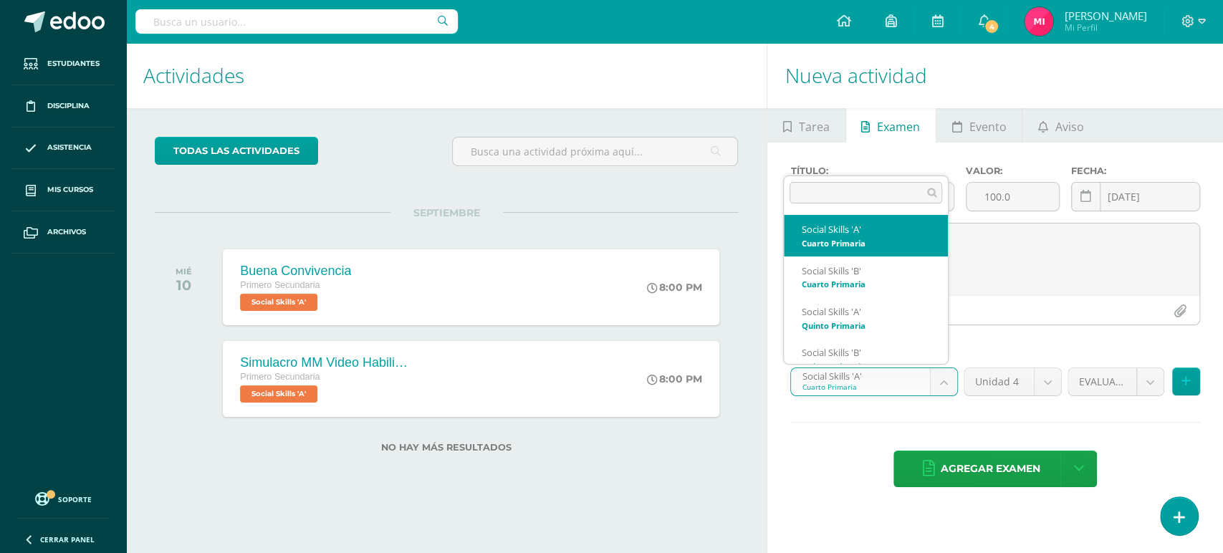
click at [940, 381] on body "Estudiantes Disciplina Asistencia Mis cursos Archivos Soporte Centro de ayuda Ú…" at bounding box center [611, 276] width 1223 height 553
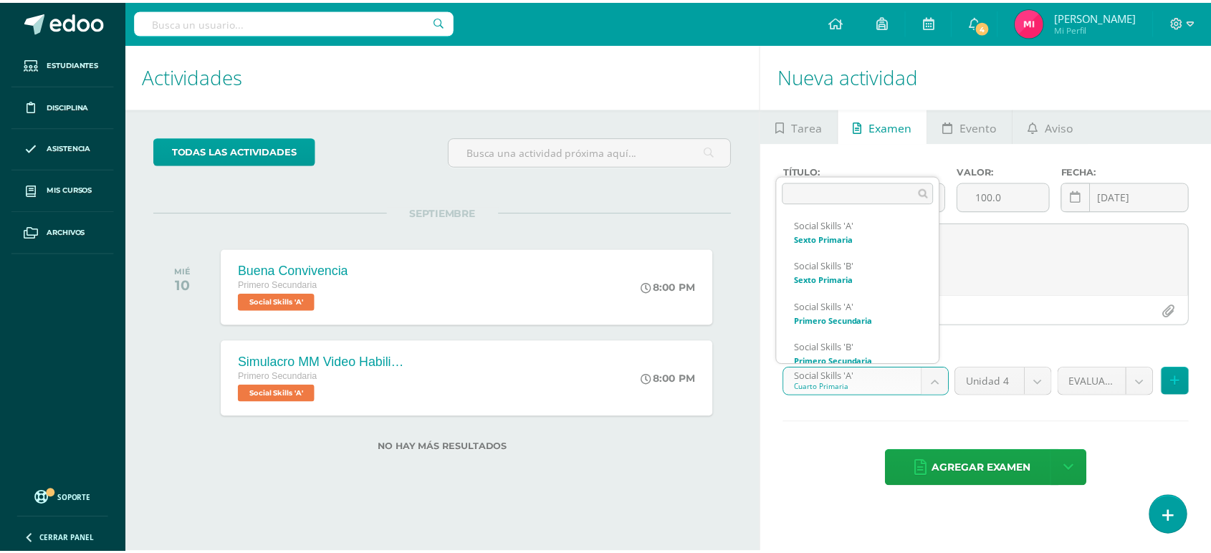
scroll to position [223, 0]
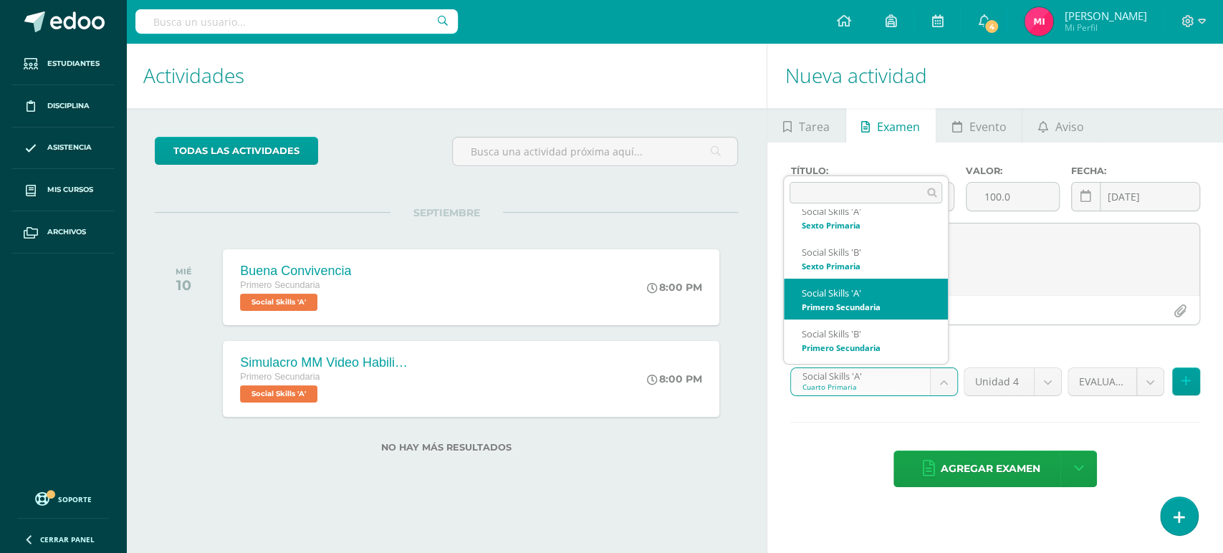
select select "31150"
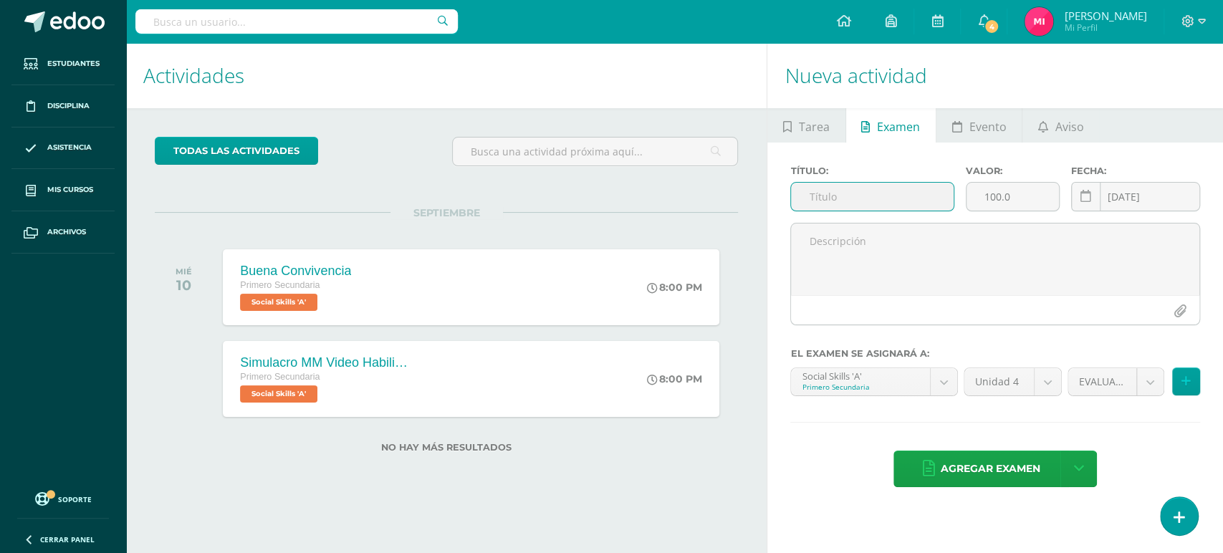
click at [886, 203] on input "text" at bounding box center [872, 197] width 163 height 28
type input "Evaluación"
click at [1025, 194] on input "100.0" at bounding box center [1013, 197] width 92 height 28
type input "1"
type input "30"
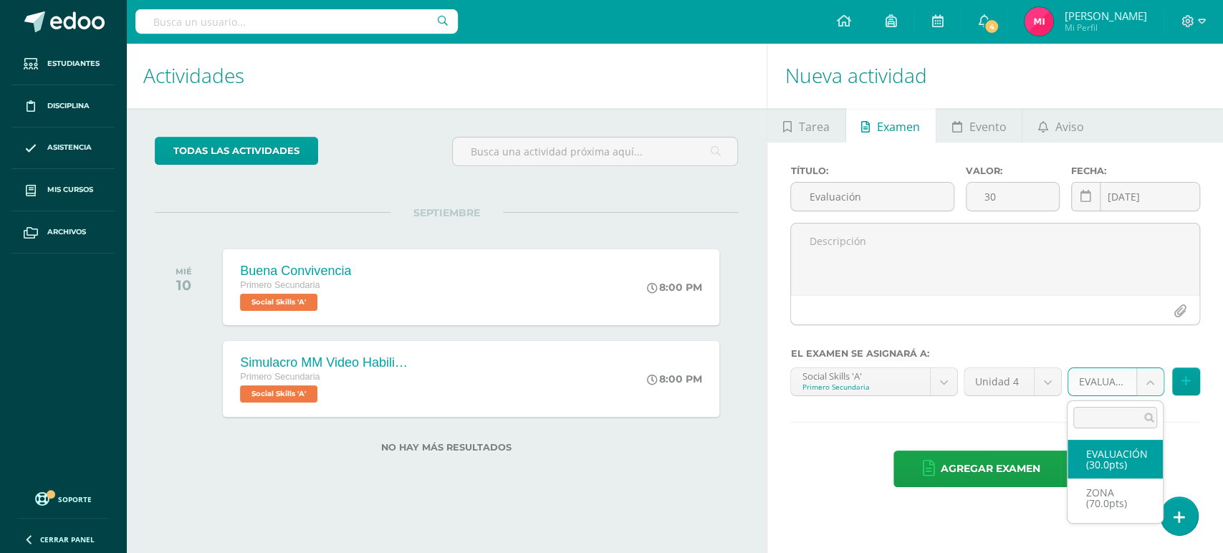
click at [1149, 384] on body "Estudiantes Disciplina Asistencia Mis cursos Archivos Soporte Centro de ayuda Ú…" at bounding box center [611, 276] width 1223 height 553
select select "47810"
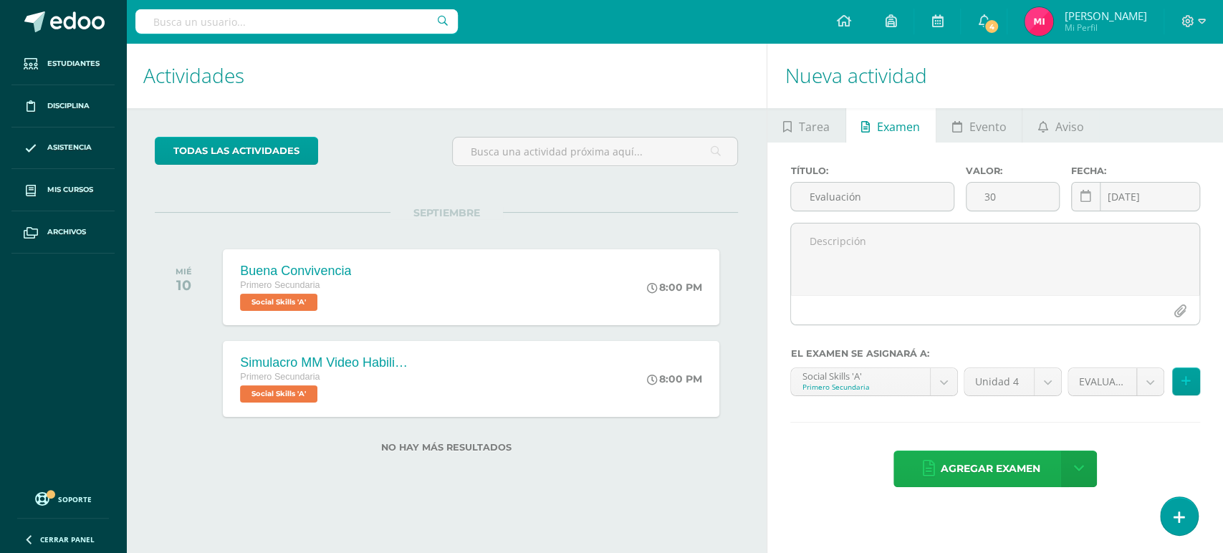
click at [1012, 472] on span "Agregar examen" at bounding box center [991, 468] width 100 height 35
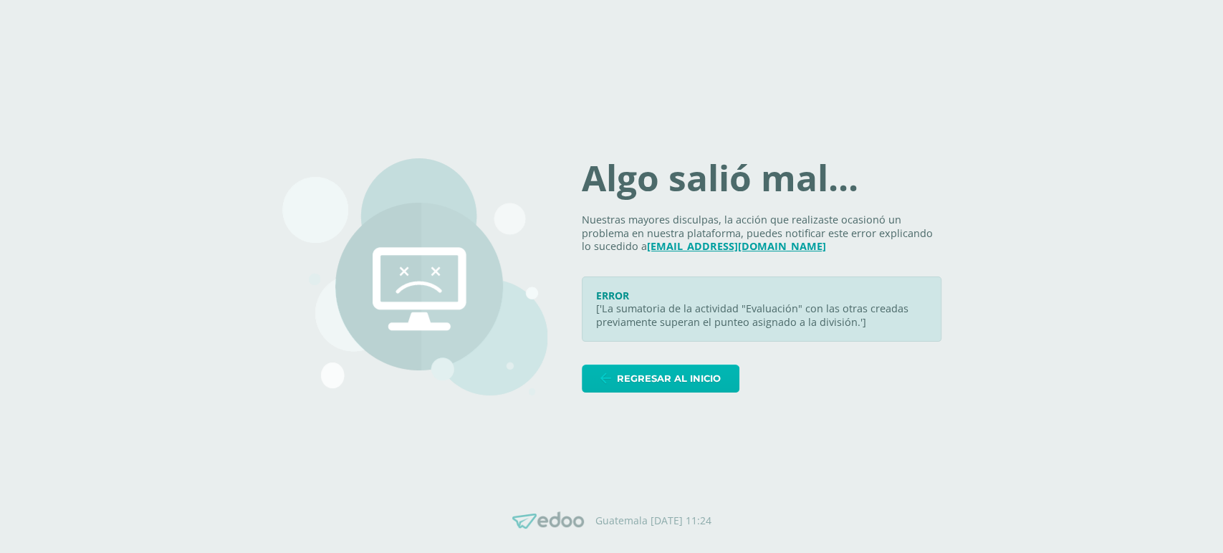
click at [687, 381] on span "Regresar al inicio" at bounding box center [669, 378] width 104 height 27
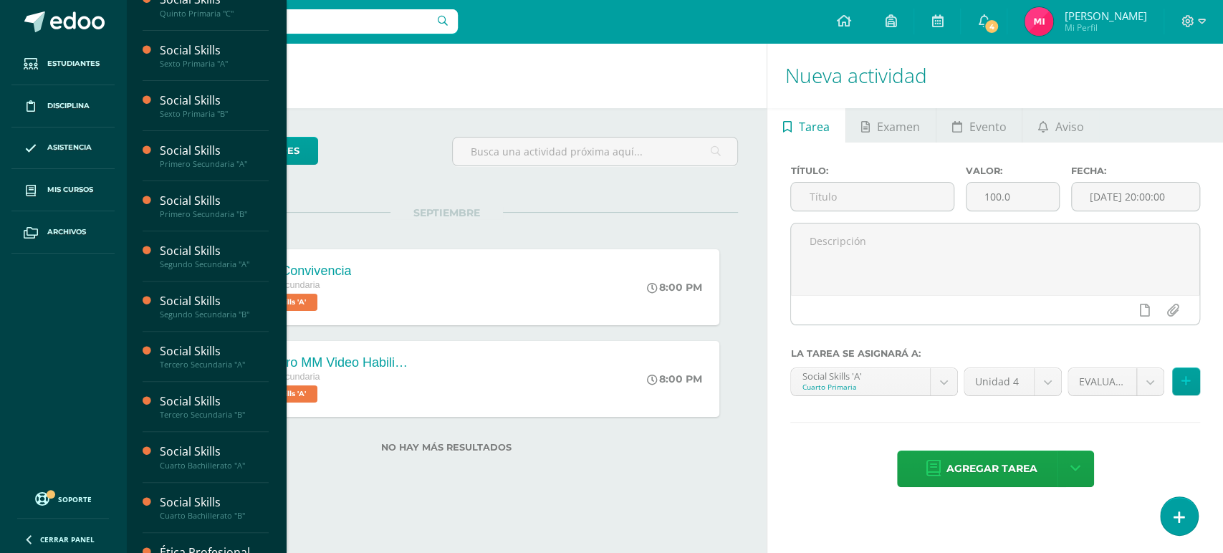
scroll to position [210, 0]
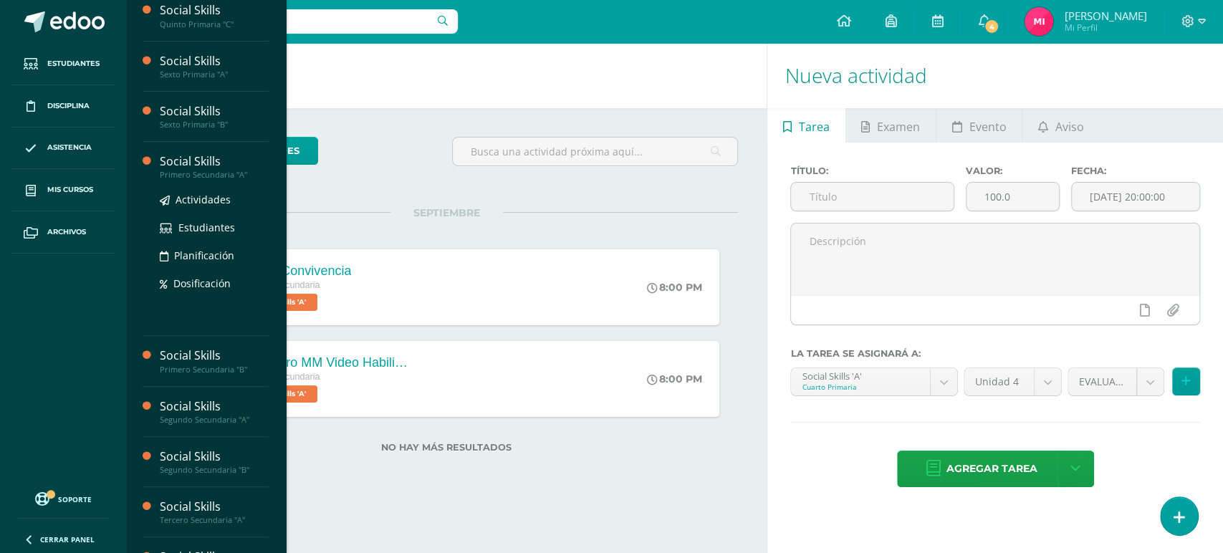
click at [204, 165] on div "Social Skills" at bounding box center [214, 161] width 109 height 16
click at [231, 170] on div "Primero Secundaria "A"" at bounding box center [214, 175] width 109 height 10
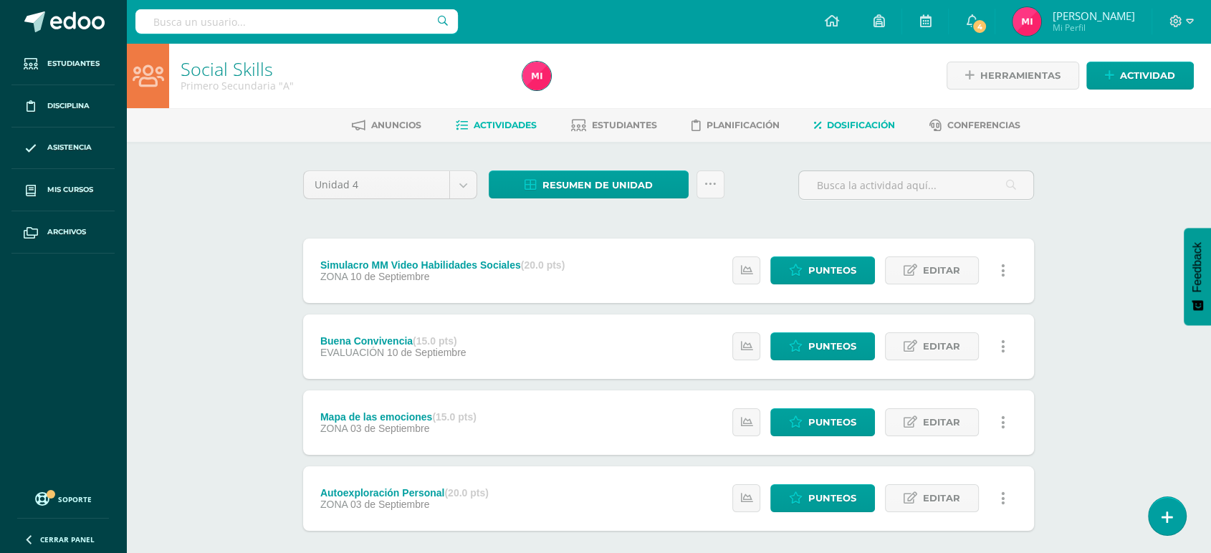
click at [889, 125] on span "Dosificación" at bounding box center [861, 125] width 68 height 11
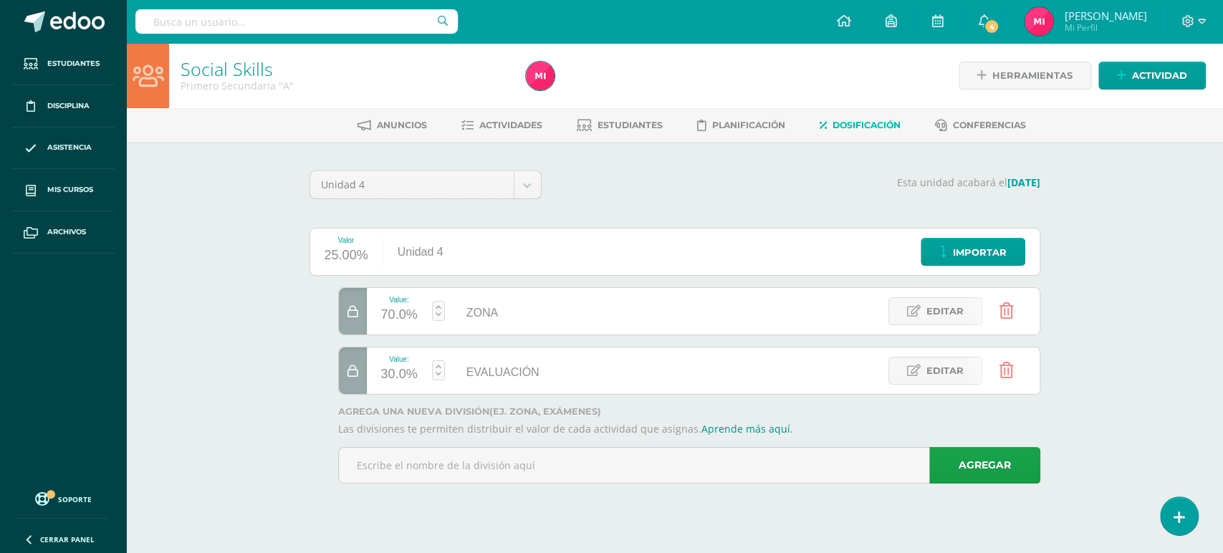
click at [440, 376] on link at bounding box center [438, 370] width 13 height 20
click at [510, 335] on link "Guardar" at bounding box center [515, 333] width 98 height 19
click at [1176, 70] on span "Actividad" at bounding box center [1159, 75] width 55 height 27
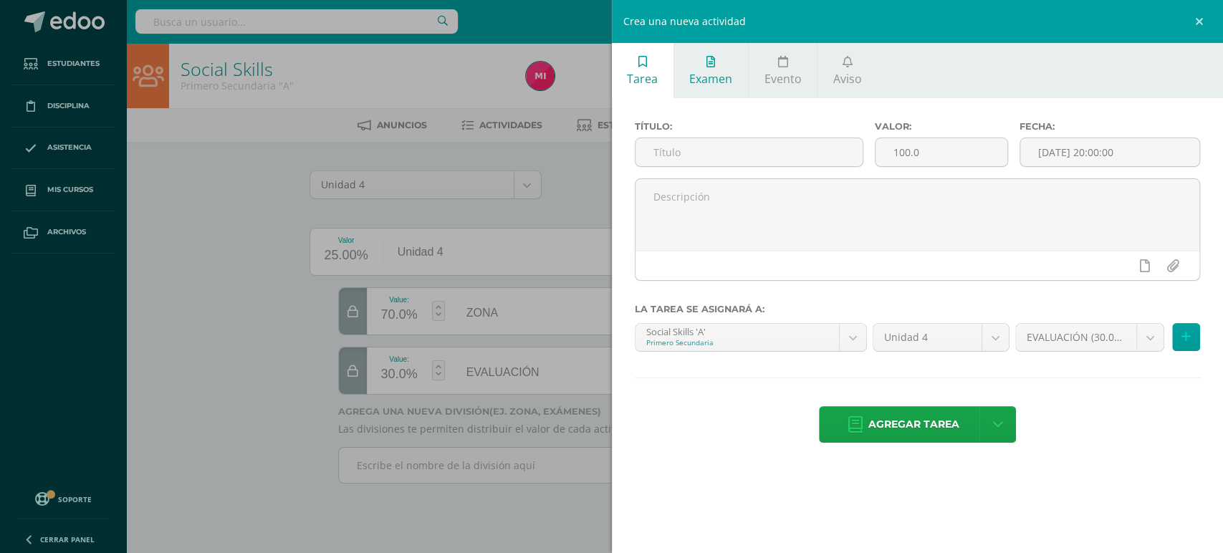
click at [728, 81] on span "Examen" at bounding box center [710, 79] width 43 height 16
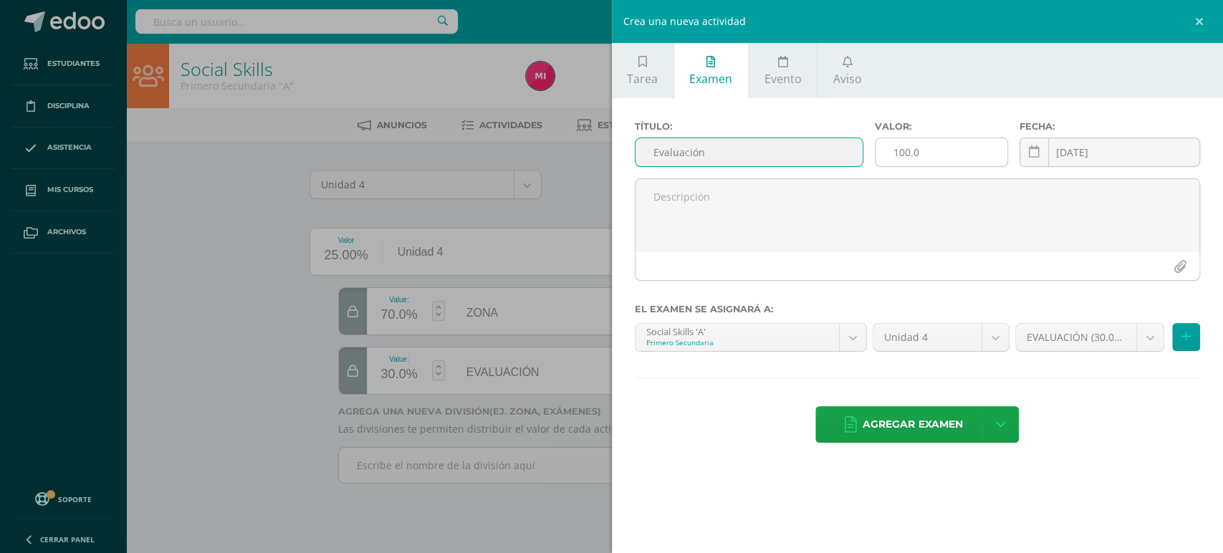
type input "Evaluación"
click at [975, 149] on input "100.0" at bounding box center [941, 152] width 131 height 28
type input "1"
type input "30"
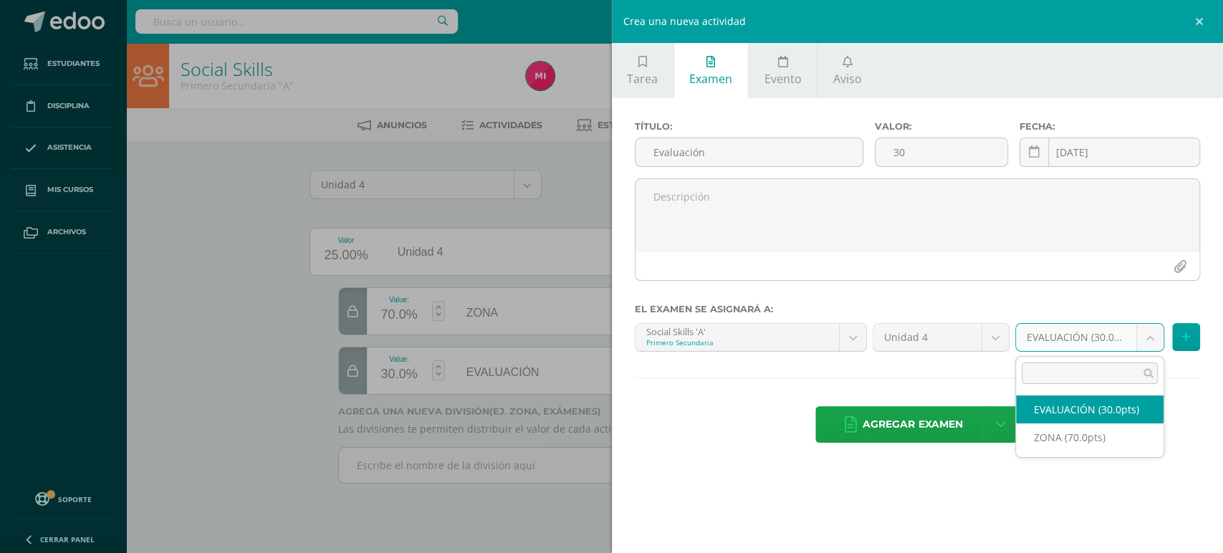
click at [1147, 342] on body "Estudiantes Disciplina Asistencia Mis cursos Archivos Soporte Centro de ayuda Ú…" at bounding box center [611, 262] width 1223 height 524
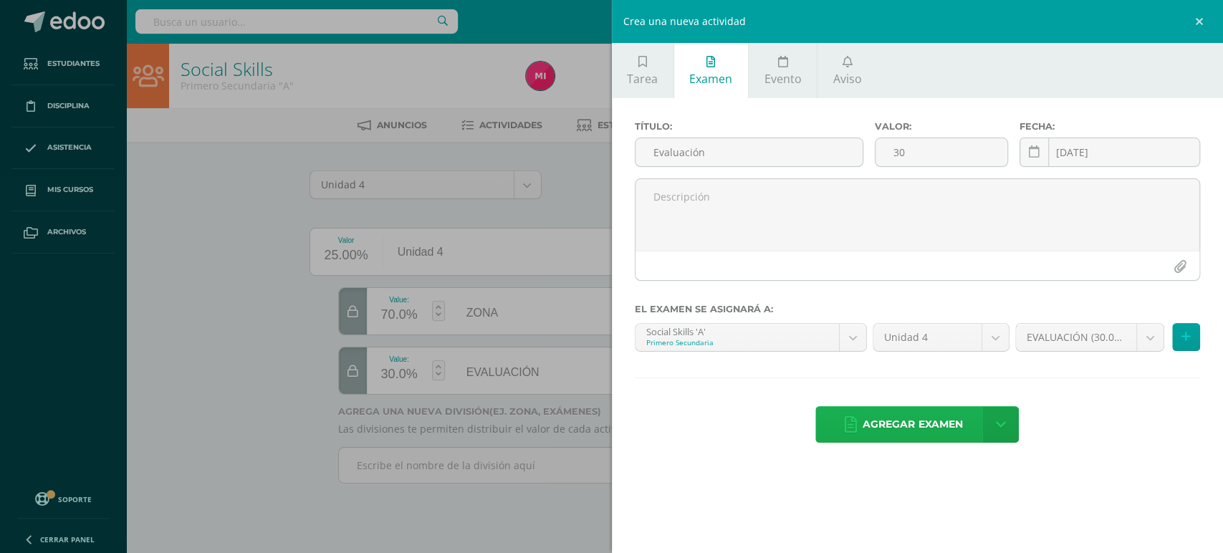
click at [927, 432] on span "Agregar examen" at bounding box center [913, 424] width 100 height 35
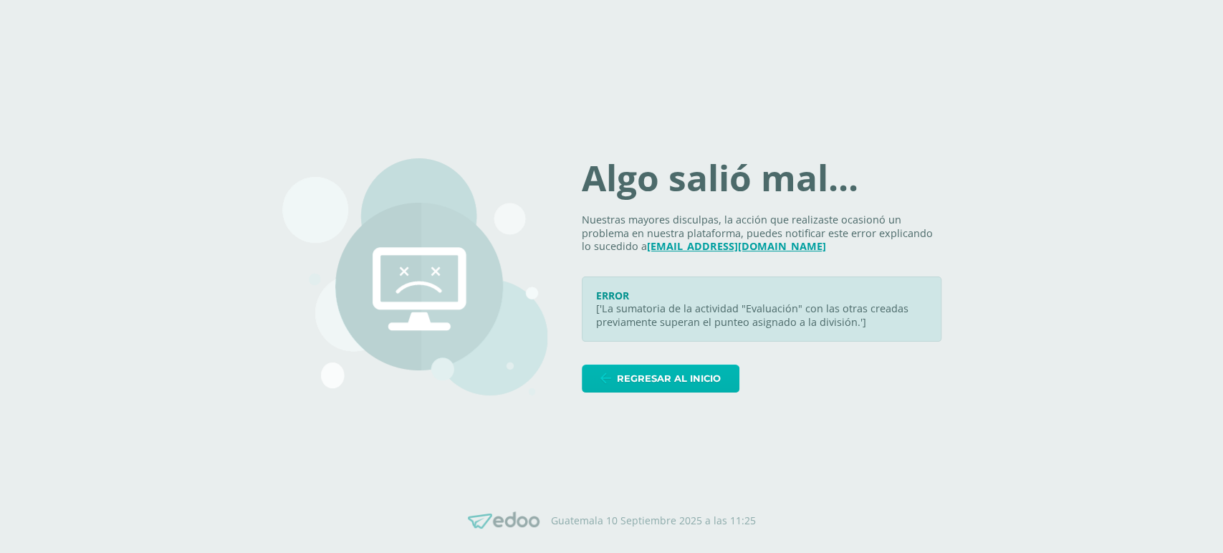
click at [599, 377] on link "Regresar al inicio" at bounding box center [661, 379] width 158 height 28
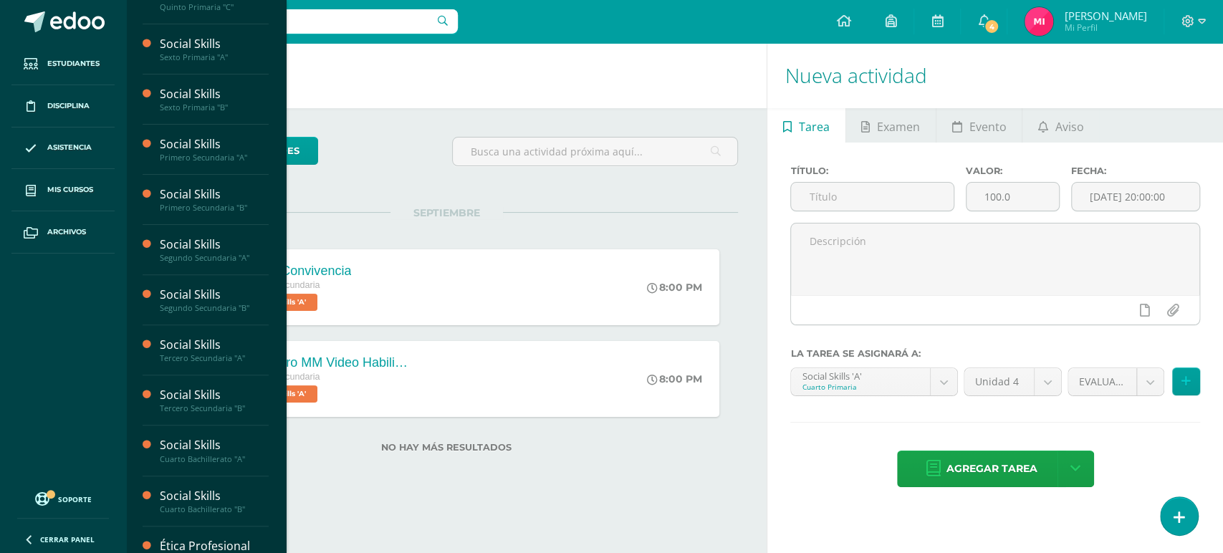
scroll to position [333, 0]
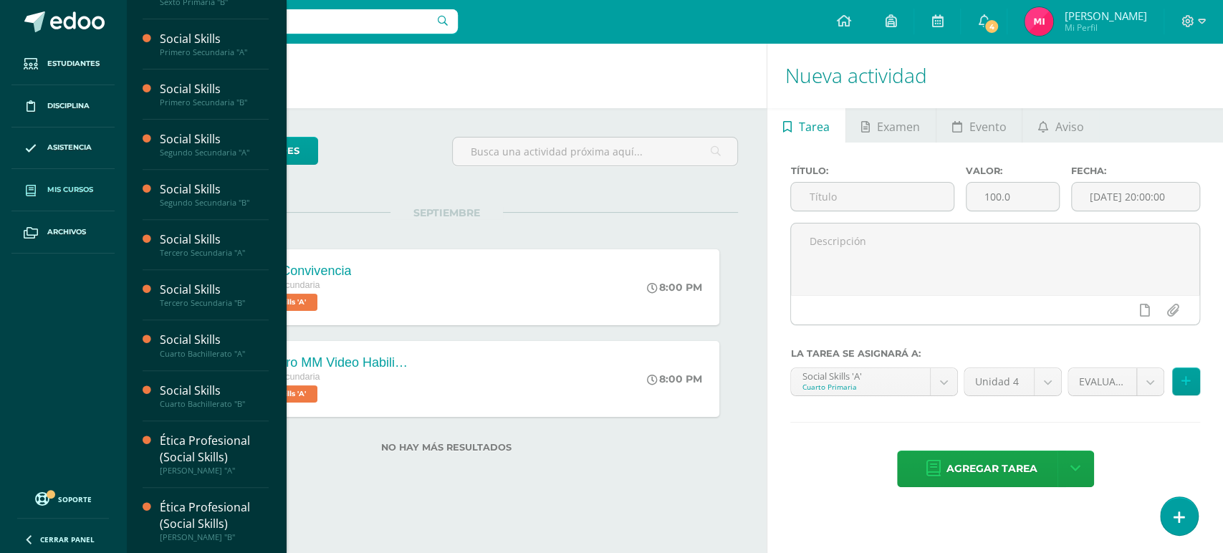
click at [78, 193] on span "Mis cursos" at bounding box center [70, 189] width 46 height 11
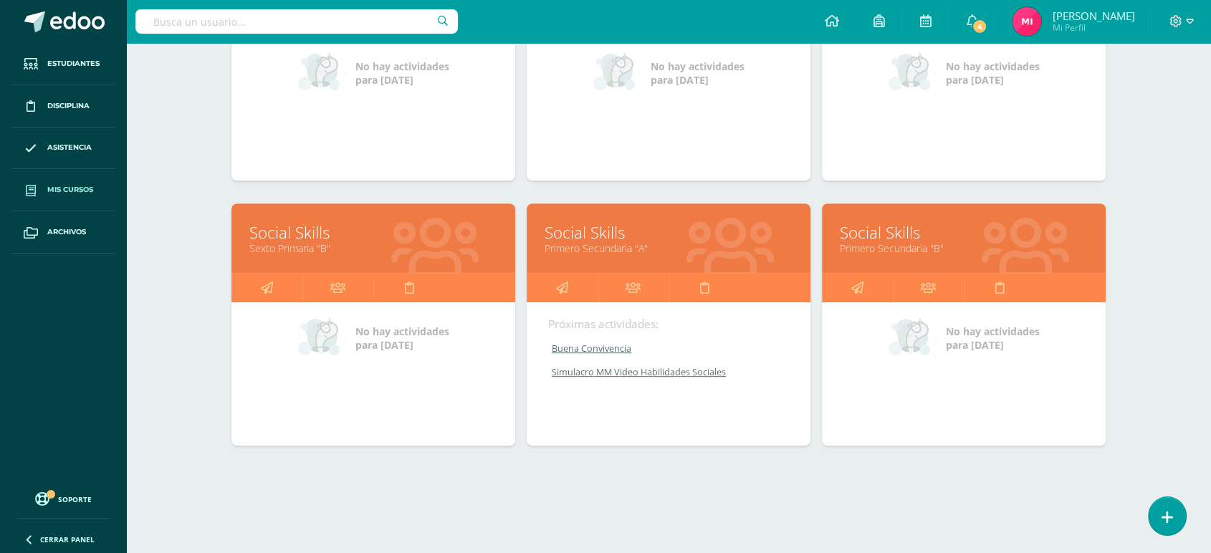
scroll to position [600, 0]
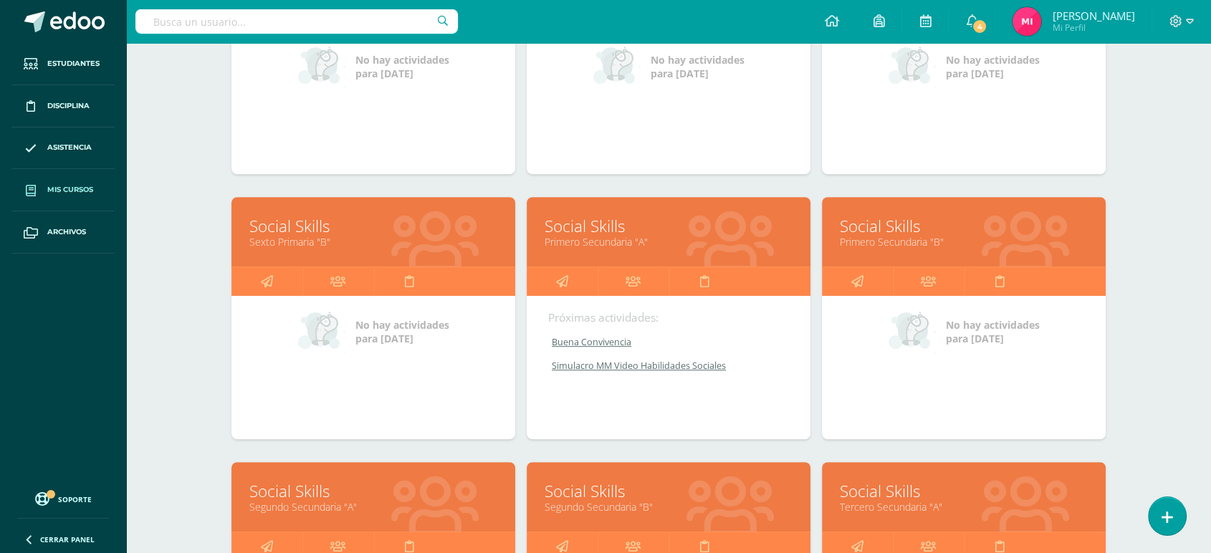
click at [896, 239] on link "Primero Secundaria "B"" at bounding box center [964, 242] width 248 height 14
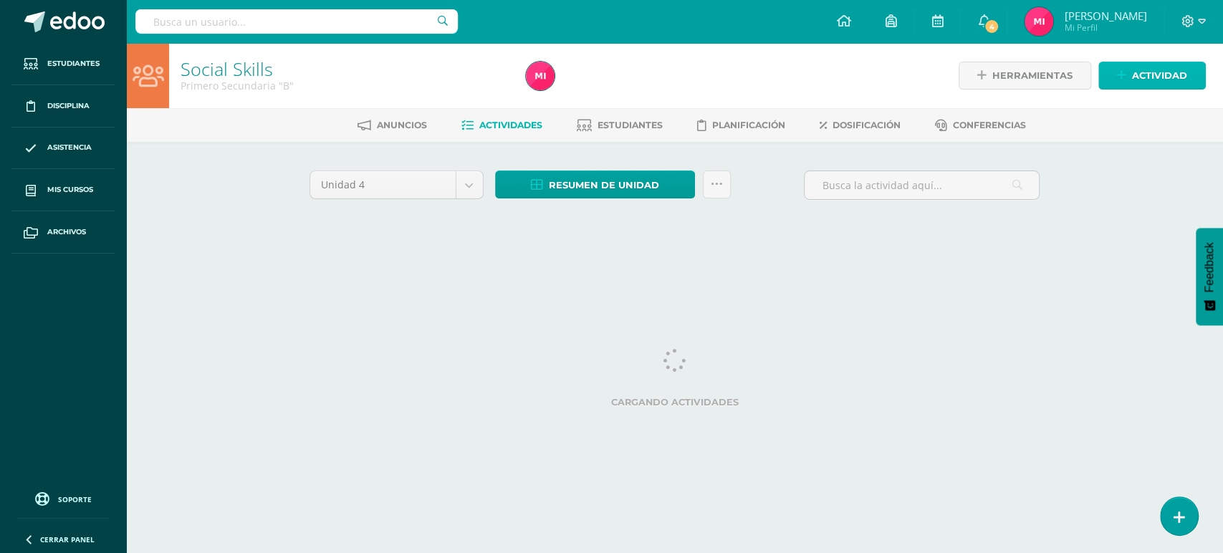
click at [1165, 72] on span "Actividad" at bounding box center [1159, 75] width 55 height 27
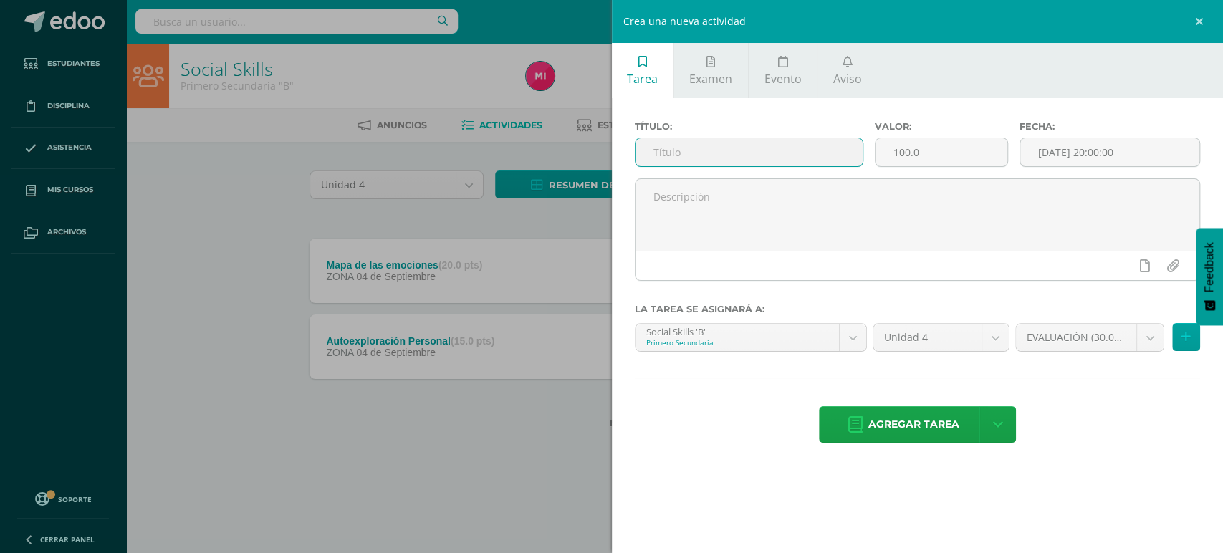
click at [775, 151] on input "text" at bounding box center [750, 152] width 228 height 28
type input "Buena Convivencia"
click at [1000, 154] on input "100.0" at bounding box center [941, 152] width 131 height 28
type input "1"
type input "15"
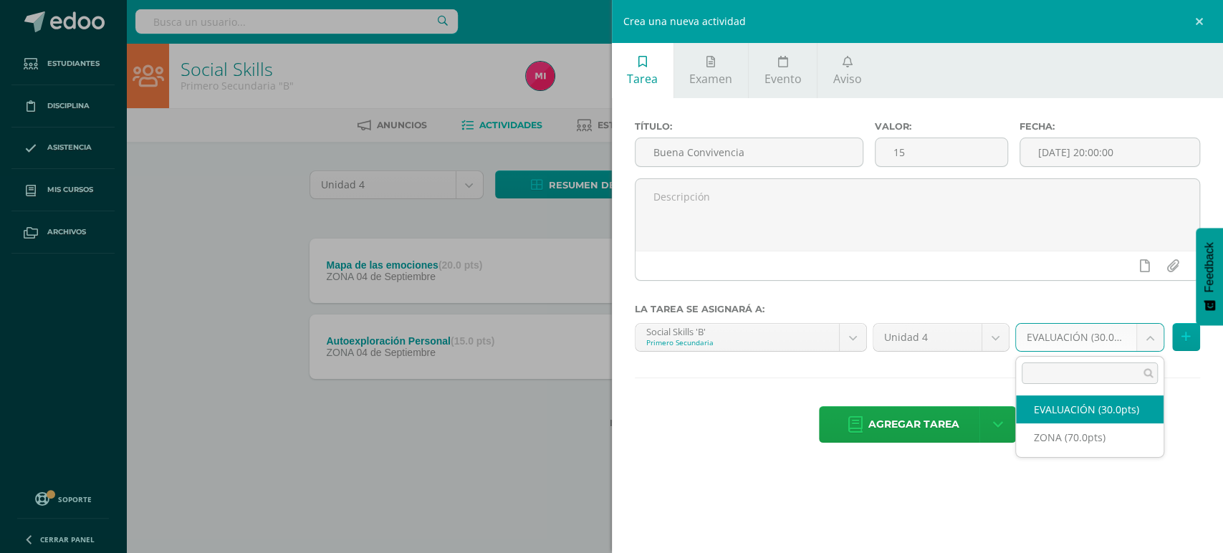
click at [1062, 339] on body "Estudiantes Disciplina Asistencia Mis cursos Archivos Soporte Centro de ayuda Ú…" at bounding box center [611, 237] width 1223 height 474
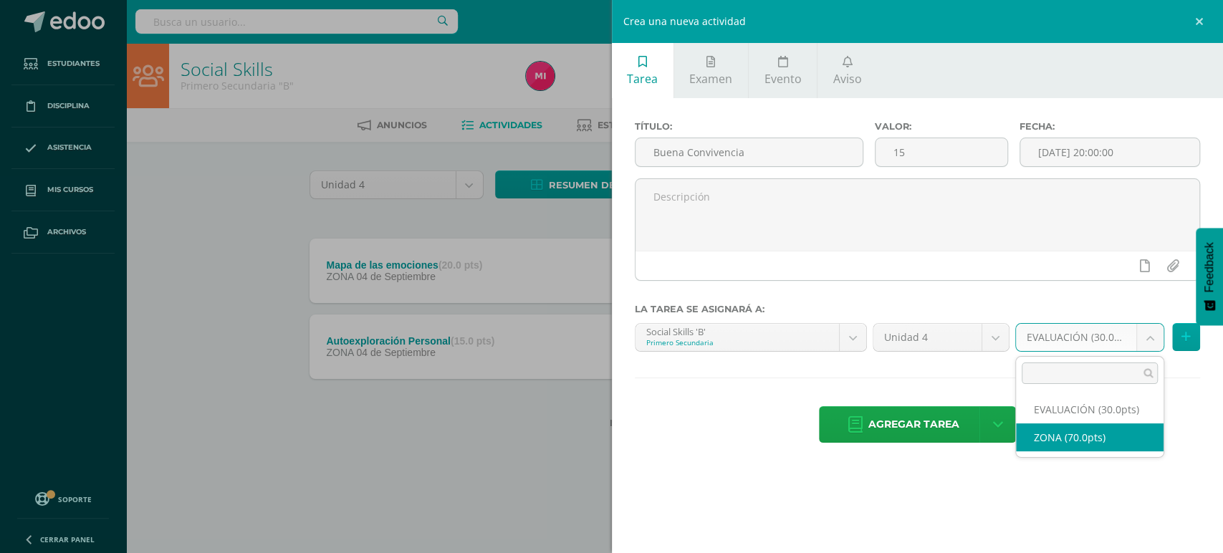
select select "48499"
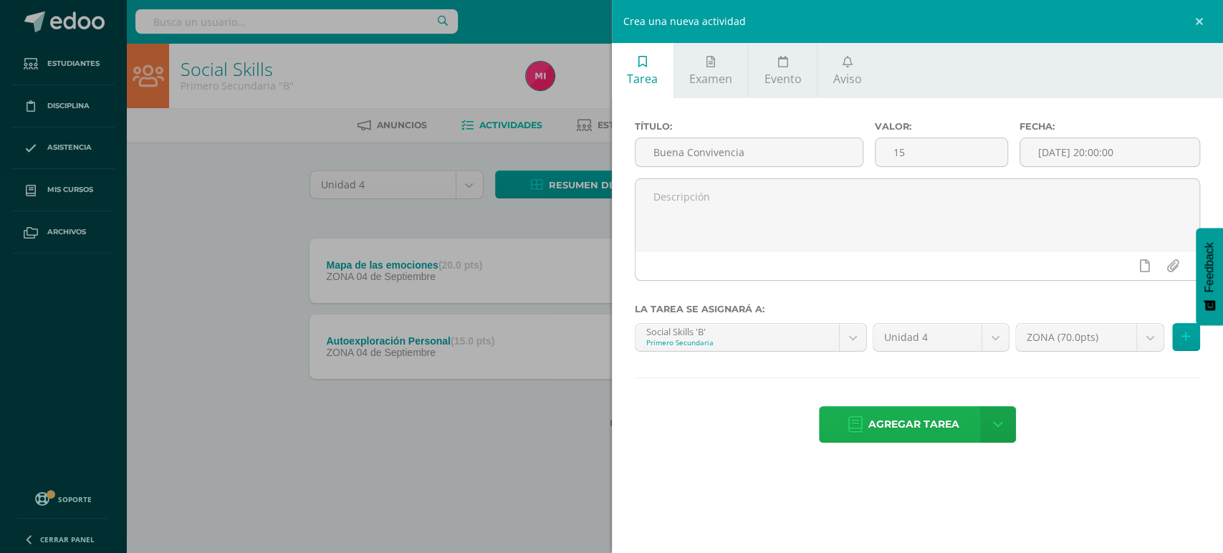
click at [905, 416] on span "Agregar tarea" at bounding box center [914, 424] width 91 height 35
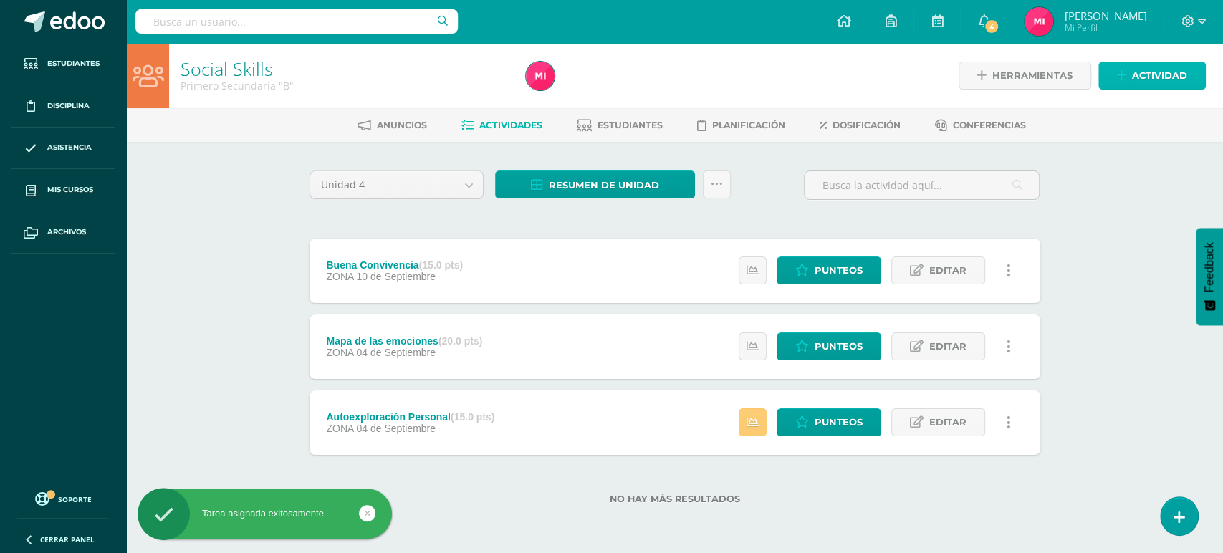
click at [1142, 80] on span "Actividad" at bounding box center [1159, 75] width 55 height 27
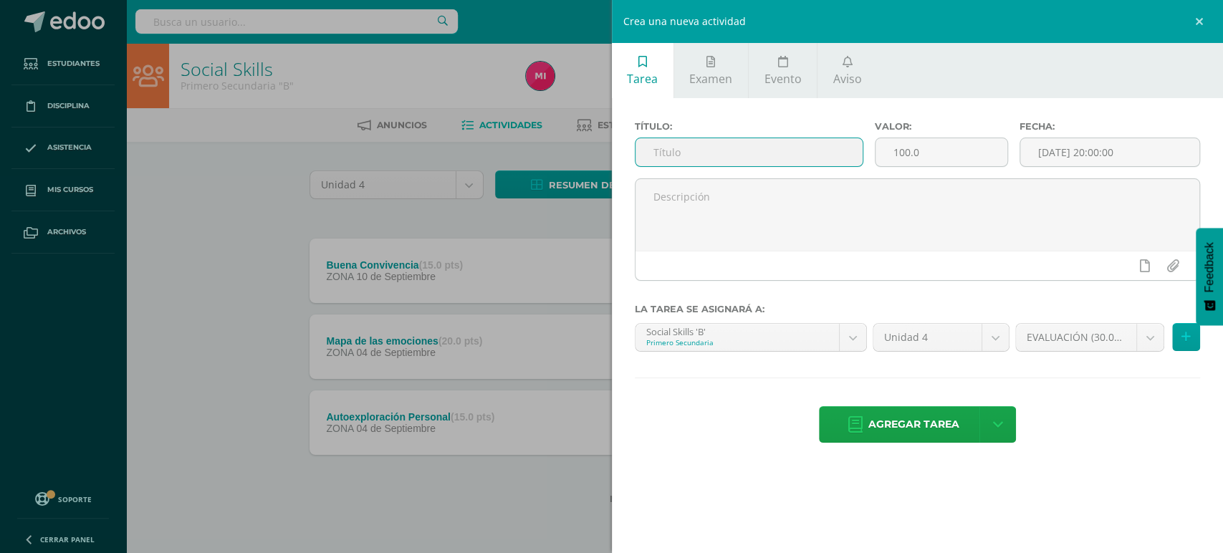
click at [802, 146] on input "text" at bounding box center [750, 152] width 228 height 28
type input "Simulacro MM Presentación Video"
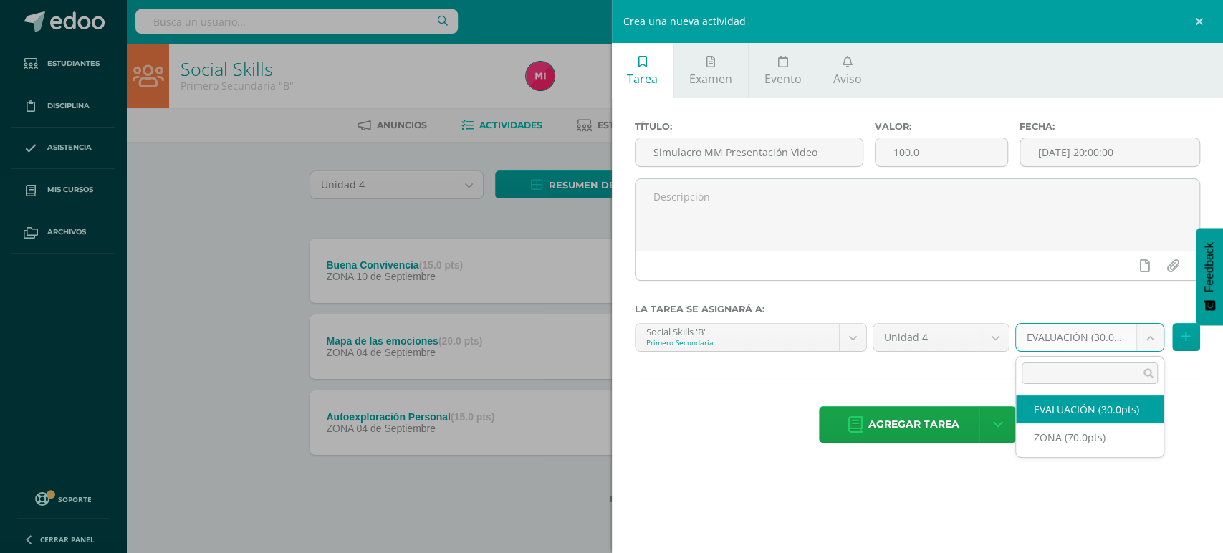
click at [1066, 340] on body "Tarea asignada exitosamente Estudiantes Disciplina Asistencia Mis cursos Archiv…" at bounding box center [611, 275] width 1223 height 550
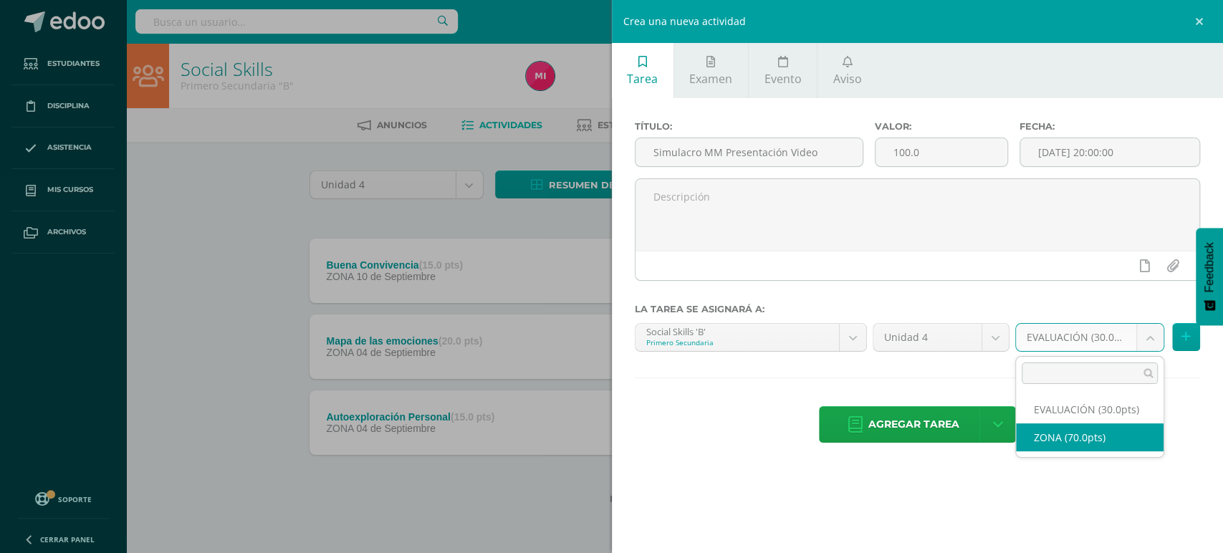
select select "48499"
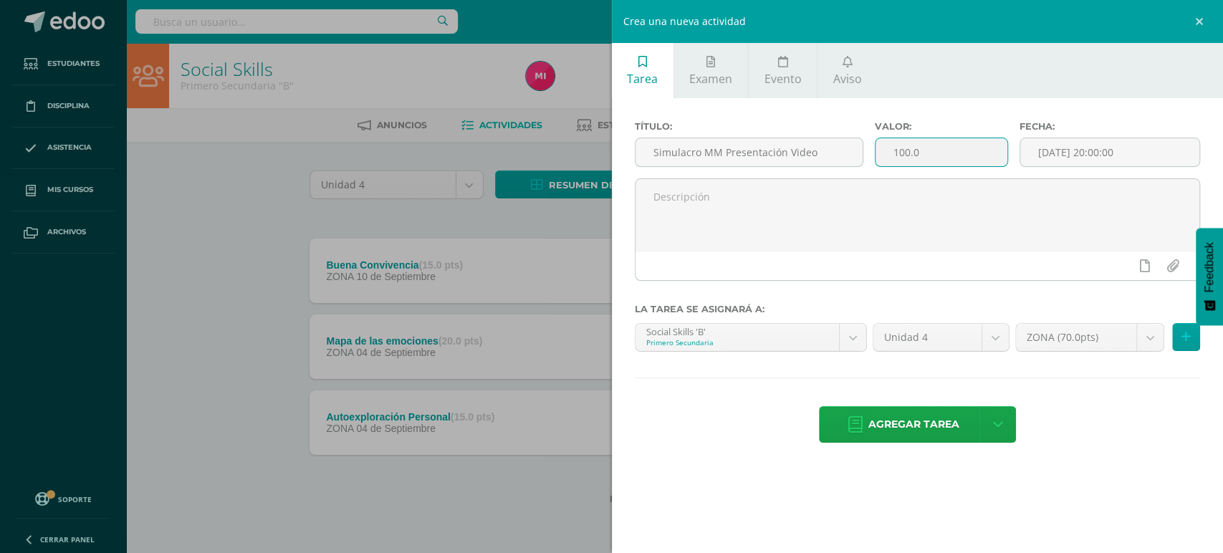
click at [909, 157] on input "100.0" at bounding box center [941, 152] width 131 height 28
type input ".0"
type input "20"
click at [918, 424] on span "Agregar tarea" at bounding box center [914, 424] width 91 height 35
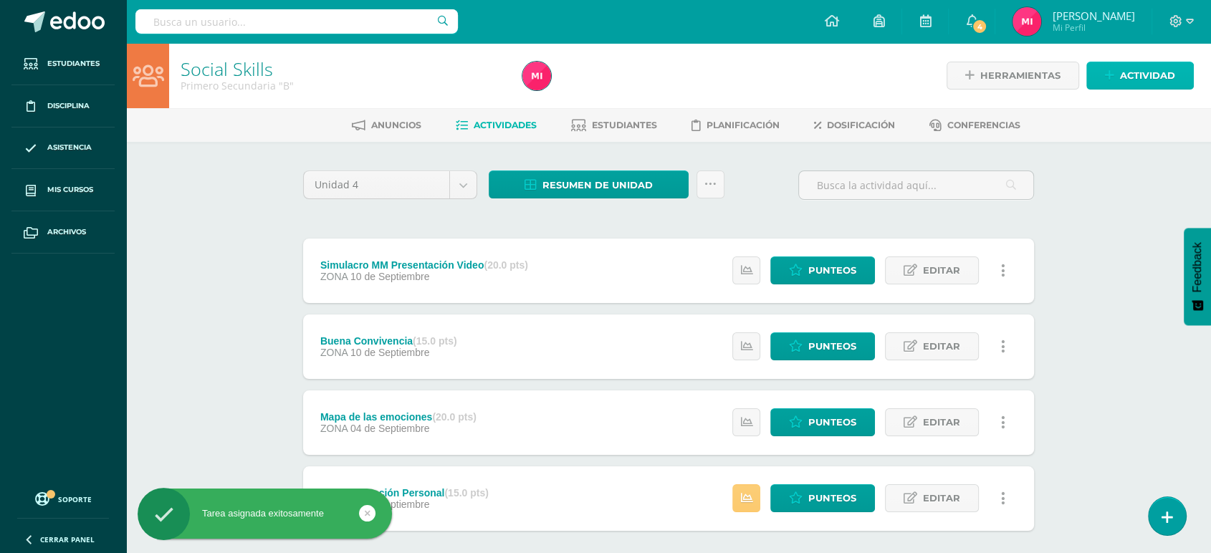
click at [1144, 82] on span "Actividad" at bounding box center [1147, 75] width 55 height 27
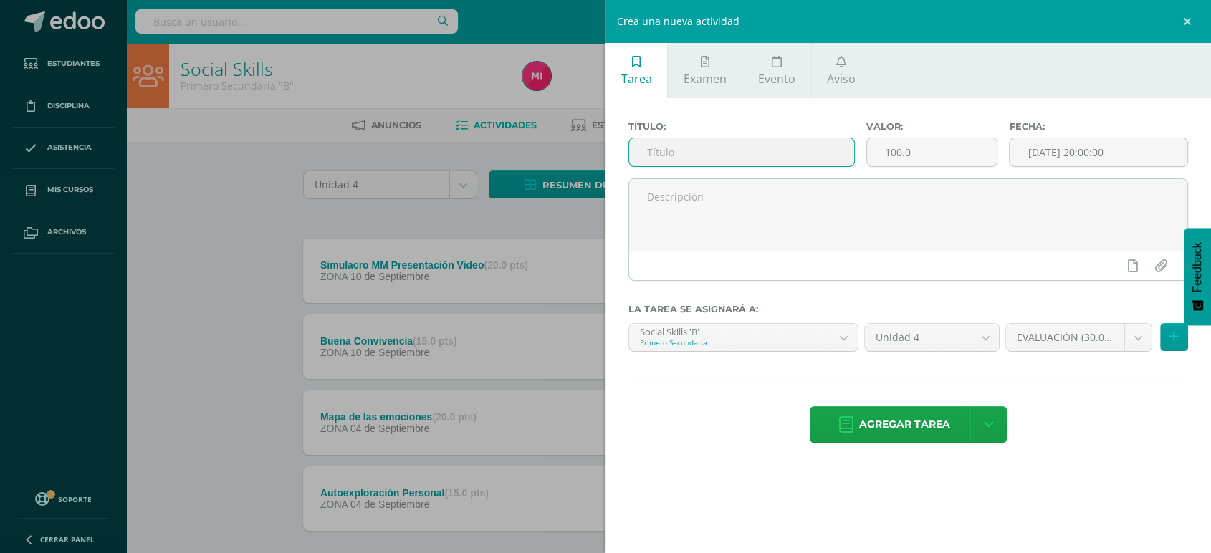
click at [744, 153] on input "text" at bounding box center [741, 152] width 225 height 28
click at [709, 55] on link "Examen" at bounding box center [705, 70] width 74 height 55
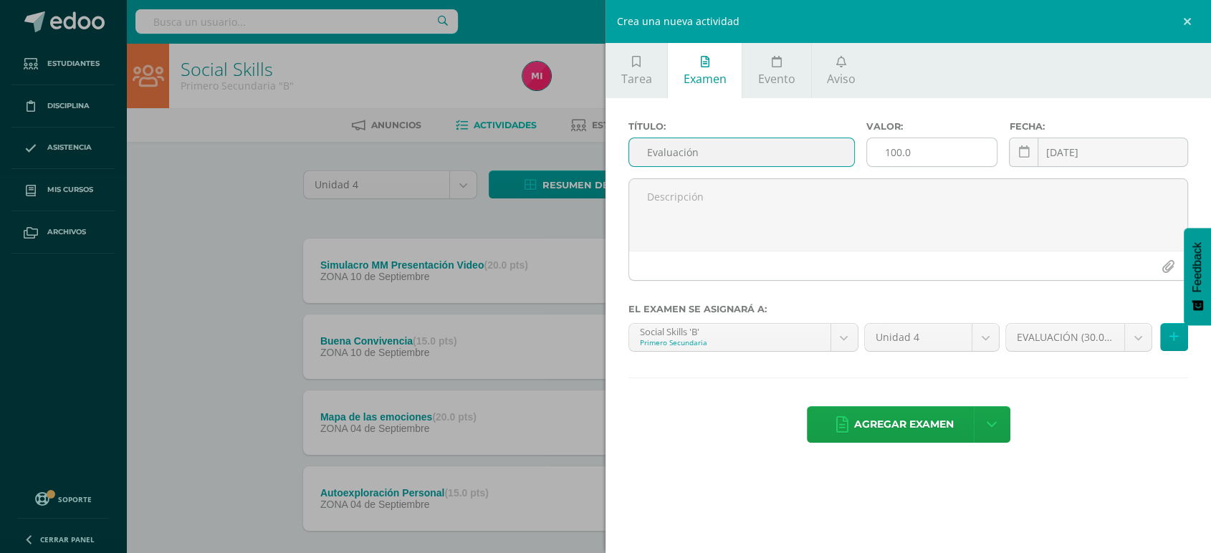
type input "Evaluación"
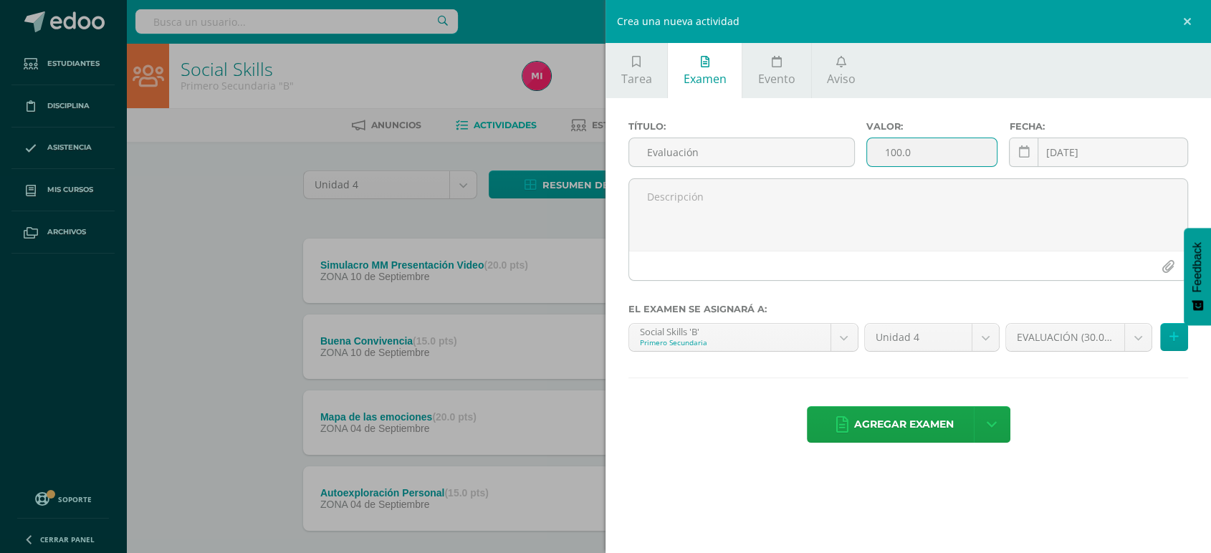
click at [947, 151] on input "100.0" at bounding box center [932, 152] width 130 height 28
type input "1"
type input "30"
click at [760, 375] on div "Título: Evaluación Valor: 30 Fecha: 2025-09-11 September, 2025 Mo Tu We Th Fr S…" at bounding box center [909, 283] width 606 height 370
click at [871, 423] on span "Agregar examen" at bounding box center [904, 424] width 100 height 35
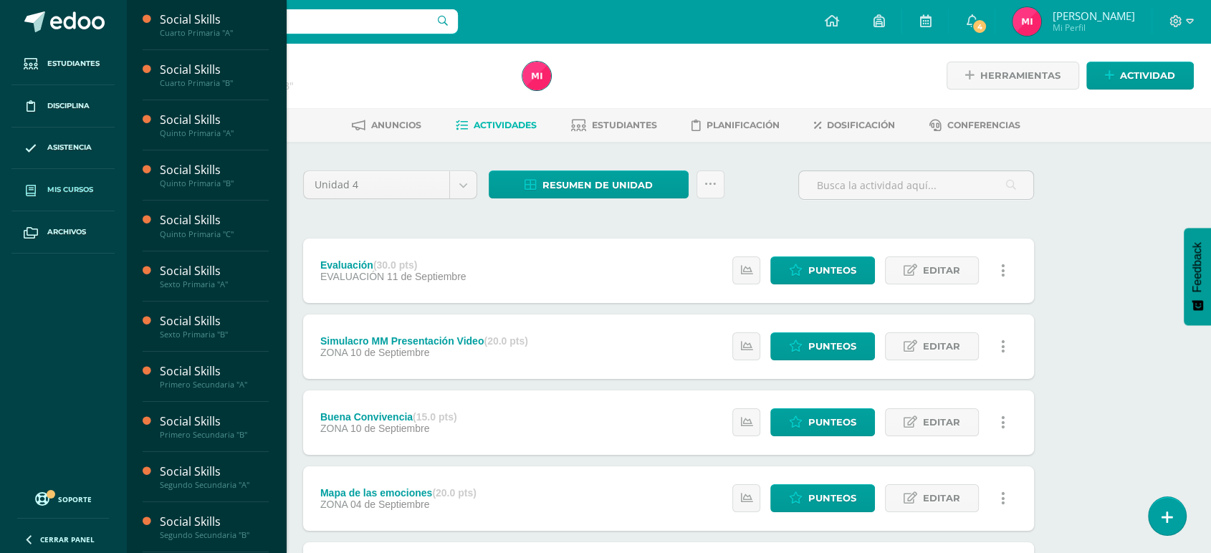
click at [92, 193] on span "Mis cursos" at bounding box center [70, 189] width 46 height 11
